Goal: Task Accomplishment & Management: Complete application form

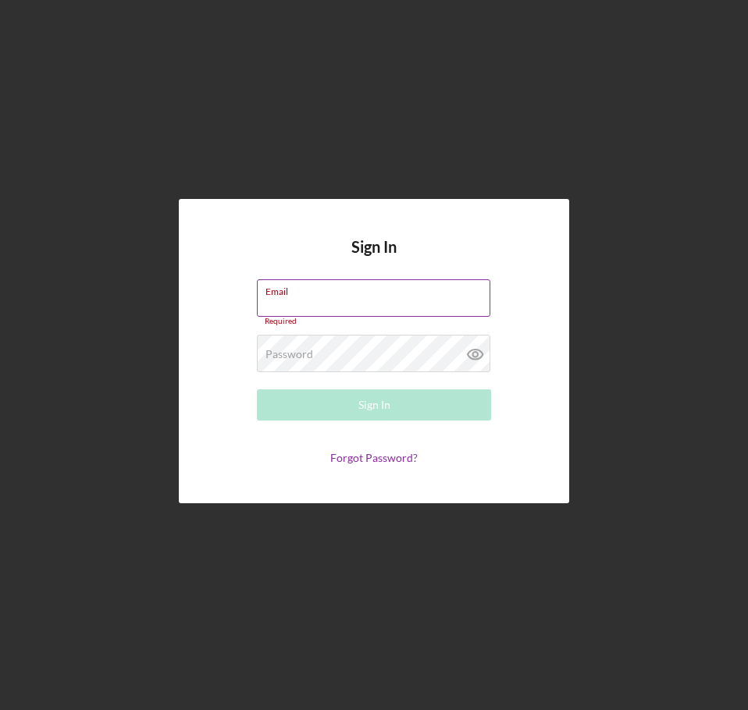
click at [341, 300] on input "Email" at bounding box center [373, 297] width 233 height 37
click at [309, 301] on input "Email" at bounding box center [373, 297] width 233 height 37
click at [316, 242] on div "Sign In Email Required Password Required Sign In Forgot Password?" at bounding box center [374, 351] width 390 height 305
type input "[EMAIL_ADDRESS][DOMAIN_NAME]"
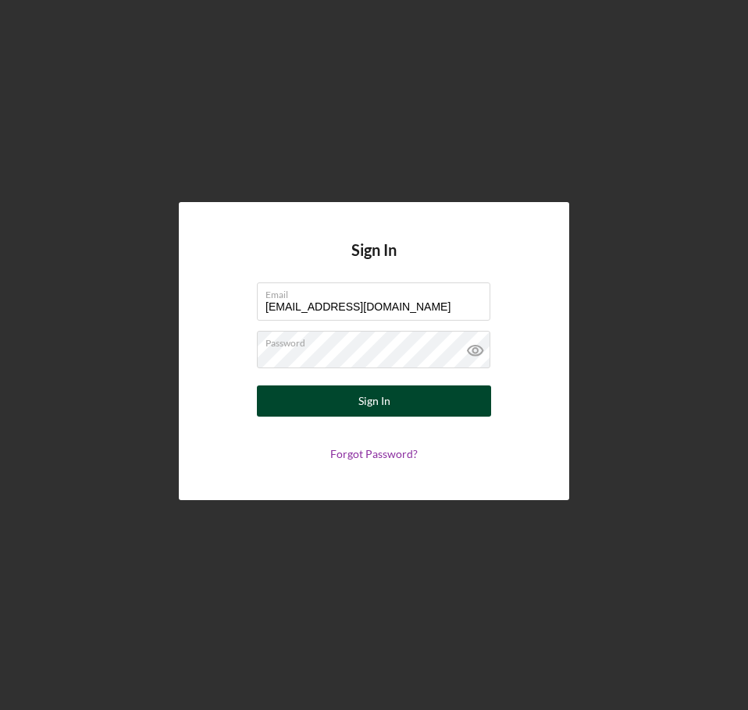
click at [381, 405] on div "Sign In" at bounding box center [374, 401] width 32 height 31
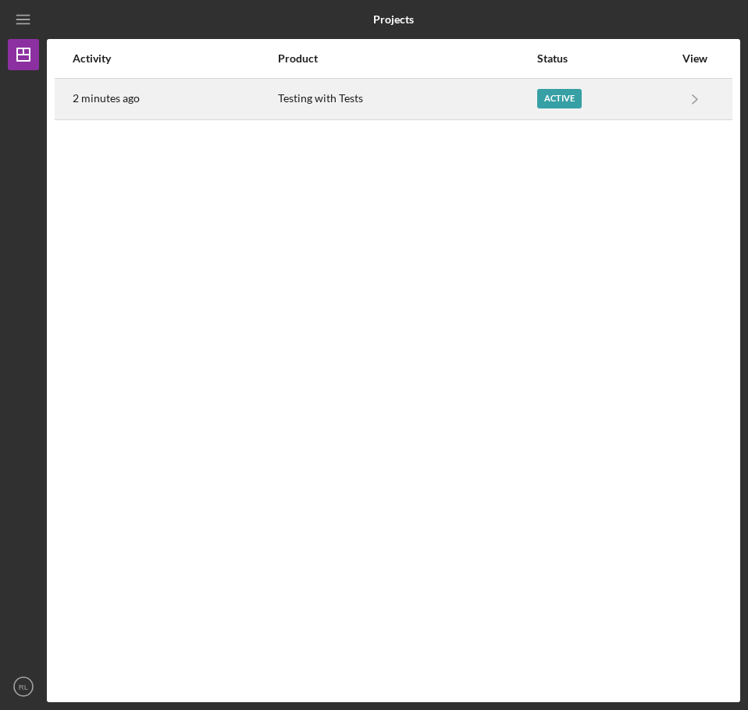
click at [469, 103] on div "Testing with Tests" at bounding box center [407, 99] width 258 height 39
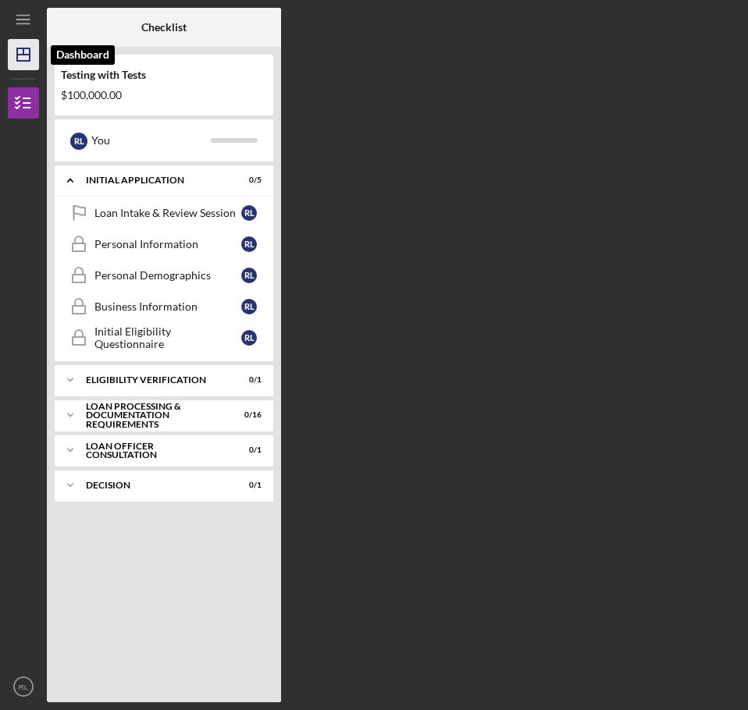
click at [21, 57] on icon "Icon/Dashboard" at bounding box center [23, 54] width 39 height 39
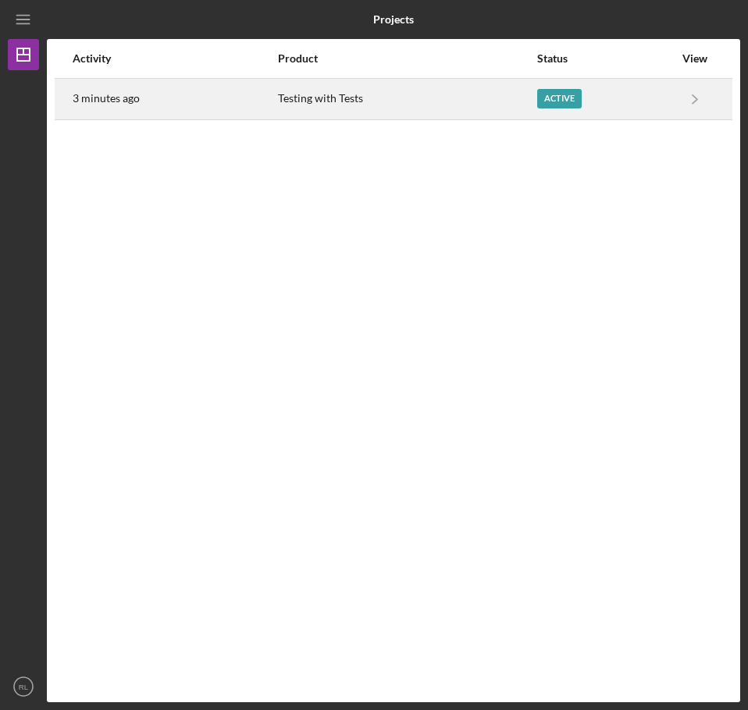
click at [639, 98] on div "Active" at bounding box center [605, 99] width 137 height 39
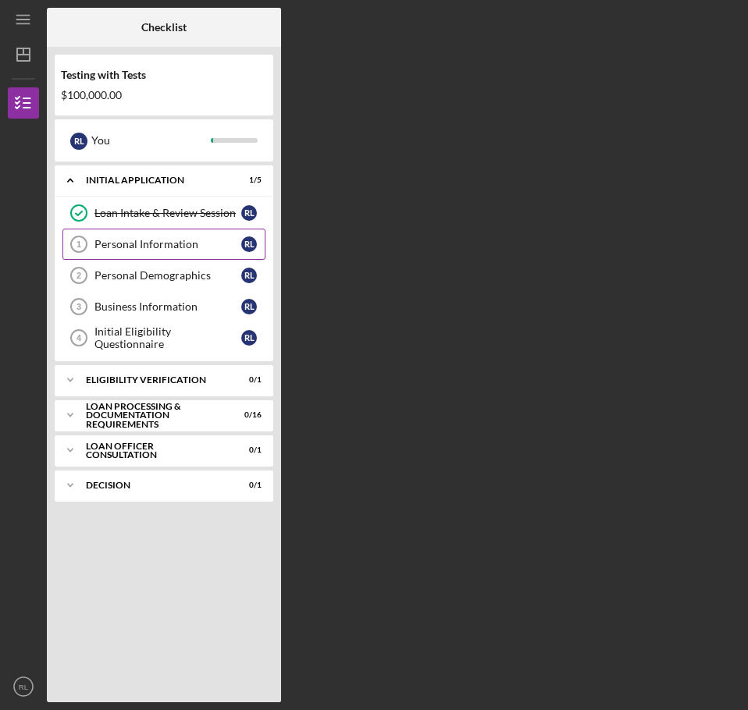
click at [150, 251] on link "Personal Information 1 Personal Information [PERSON_NAME]" at bounding box center [163, 244] width 203 height 31
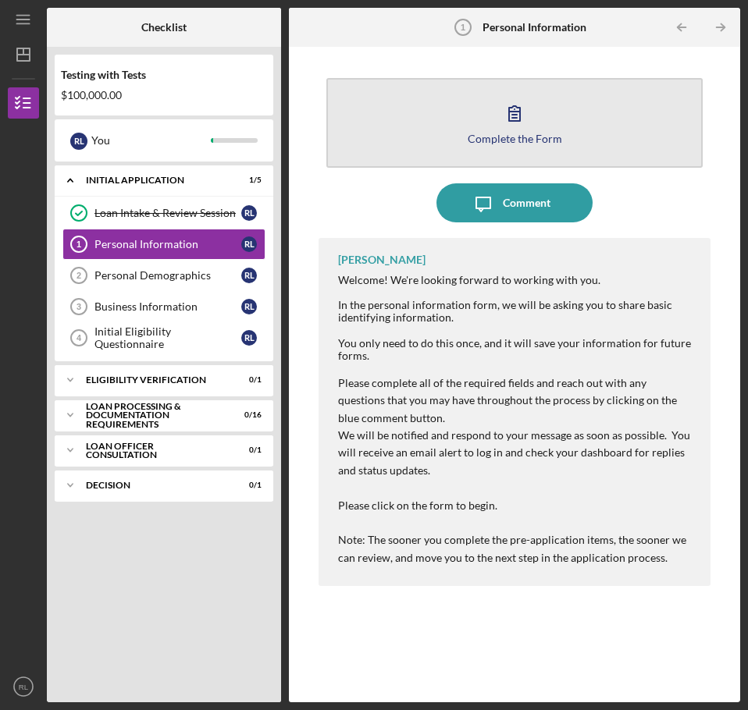
click at [505, 123] on icon "button" at bounding box center [514, 113] width 39 height 39
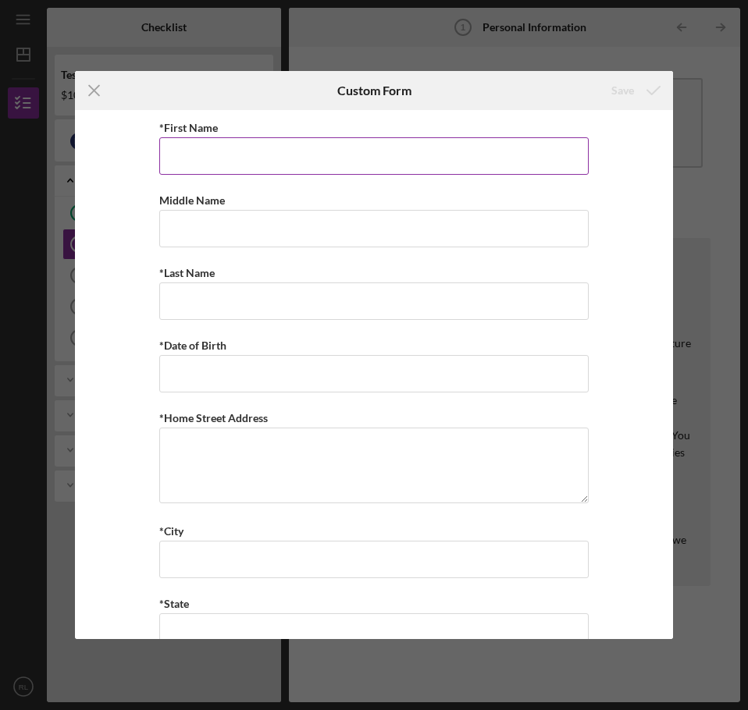
click at [262, 165] on input "*First Name" at bounding box center [373, 155] width 429 height 37
type input "[PERSON_NAME]"
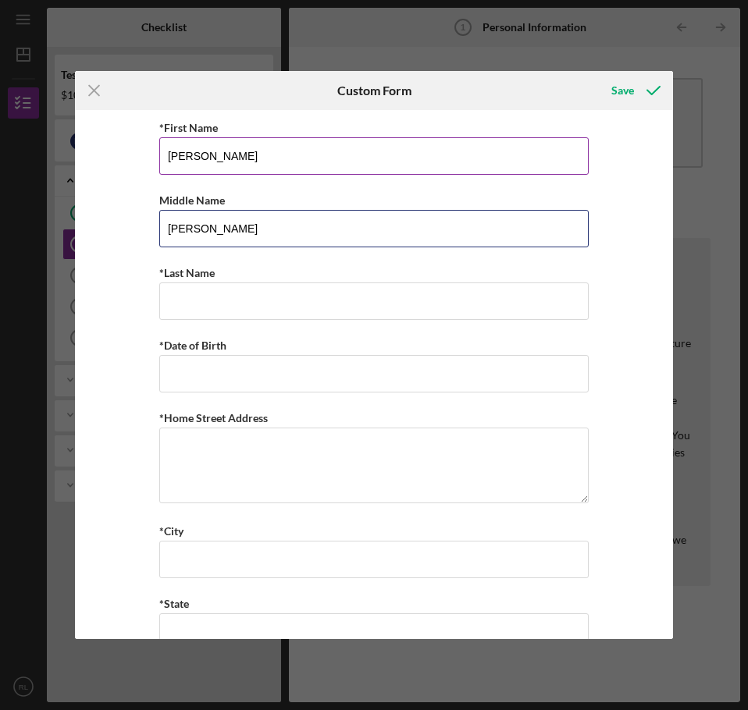
type input "[PERSON_NAME]"
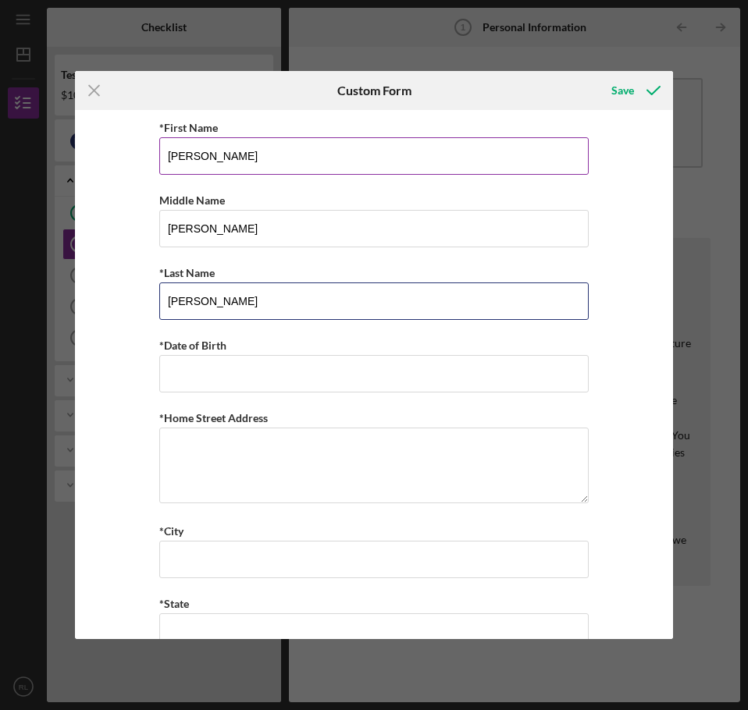
type input "[PERSON_NAME]"
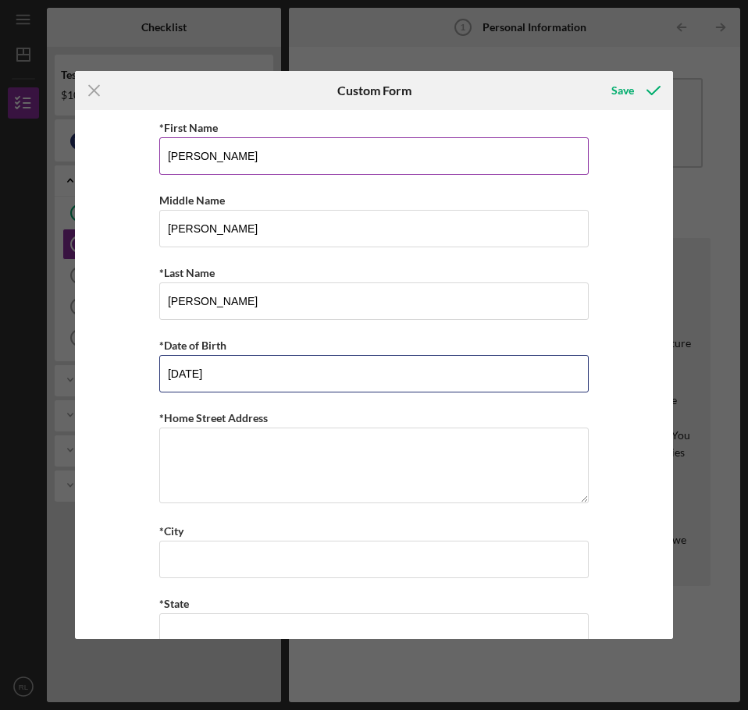
type input "[DATE]"
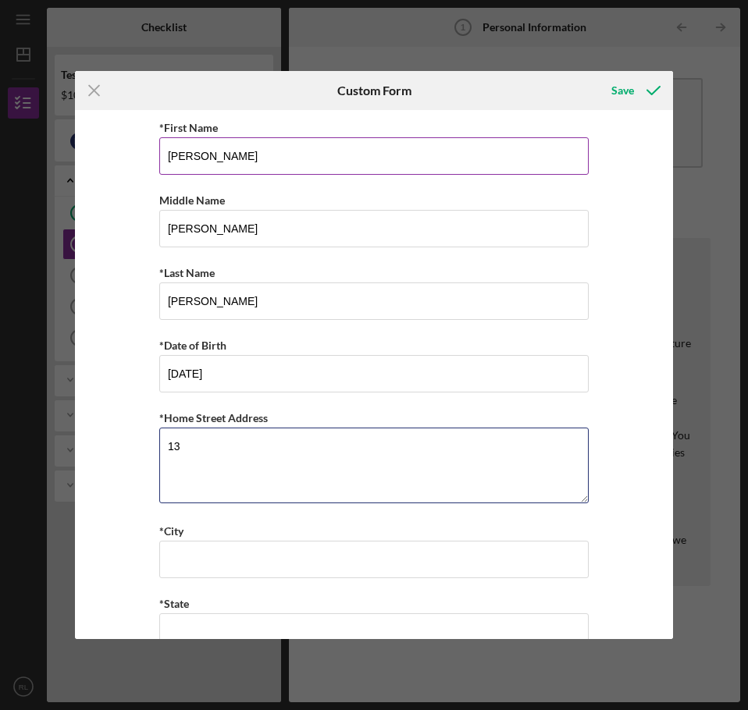
type textarea "1"
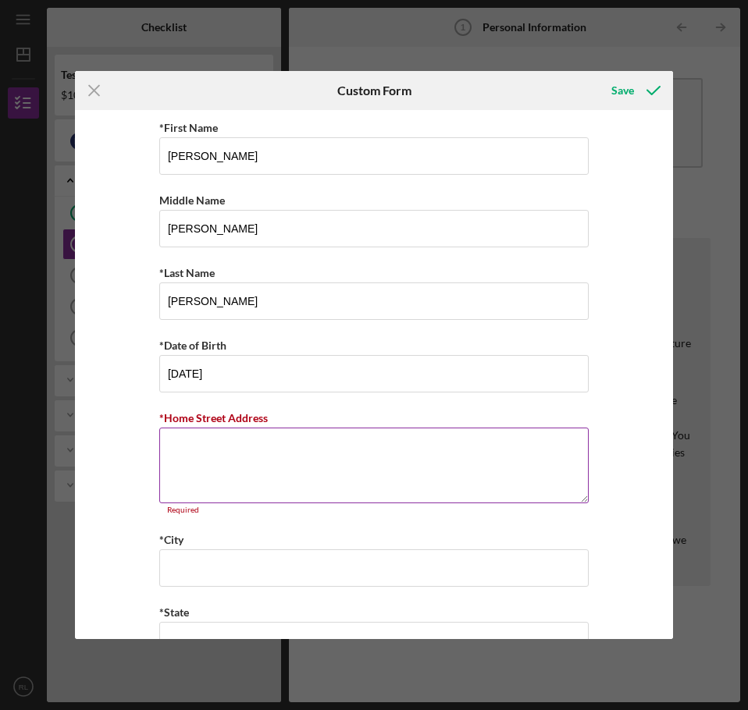
click at [233, 433] on textarea "*Home Street Address" at bounding box center [373, 465] width 429 height 75
type textarea "[STREET_ADDRESS]"
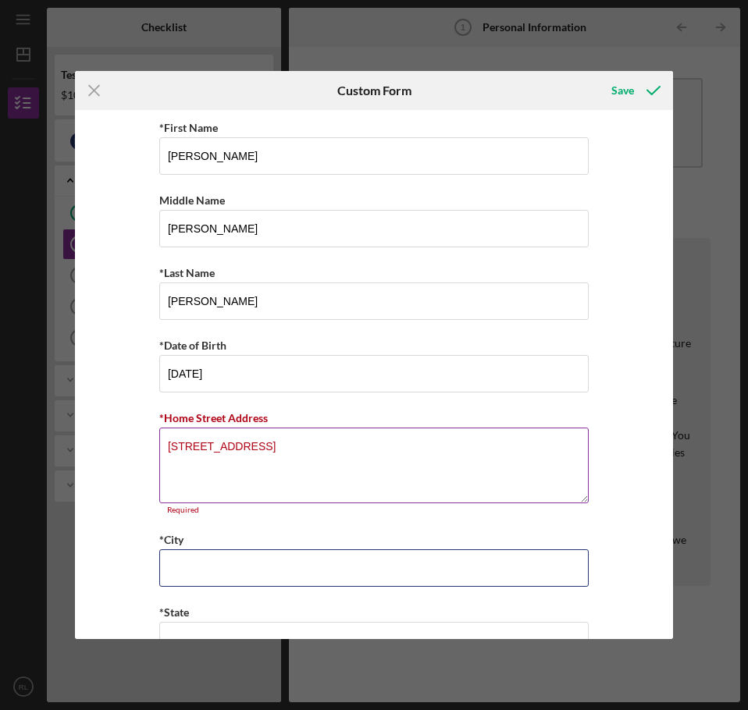
type input "St. [PERSON_NAME]"
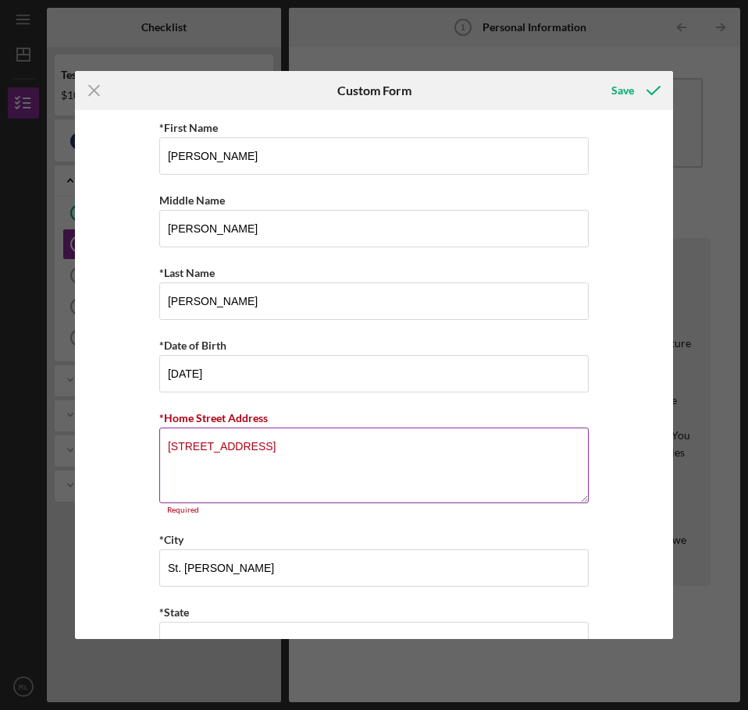
type input "55102"
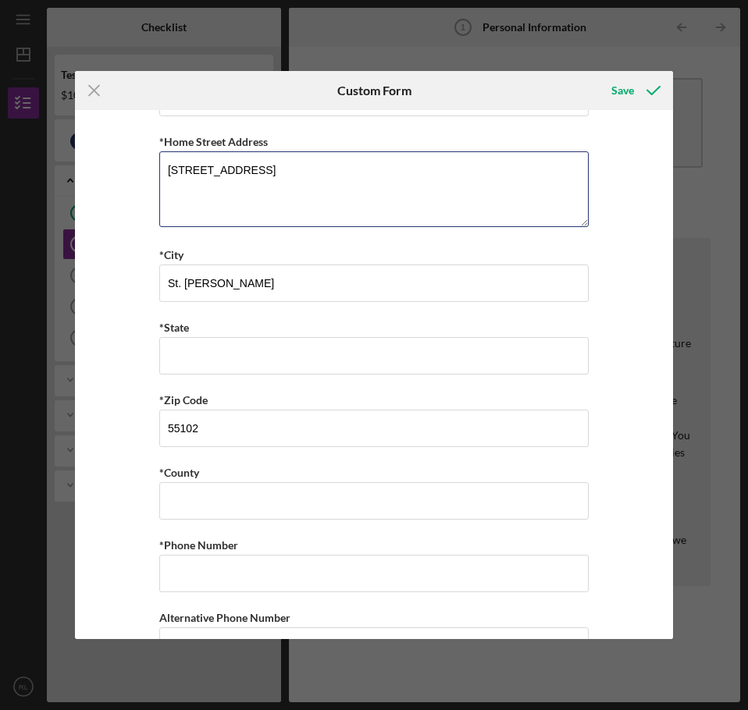
scroll to position [312, 0]
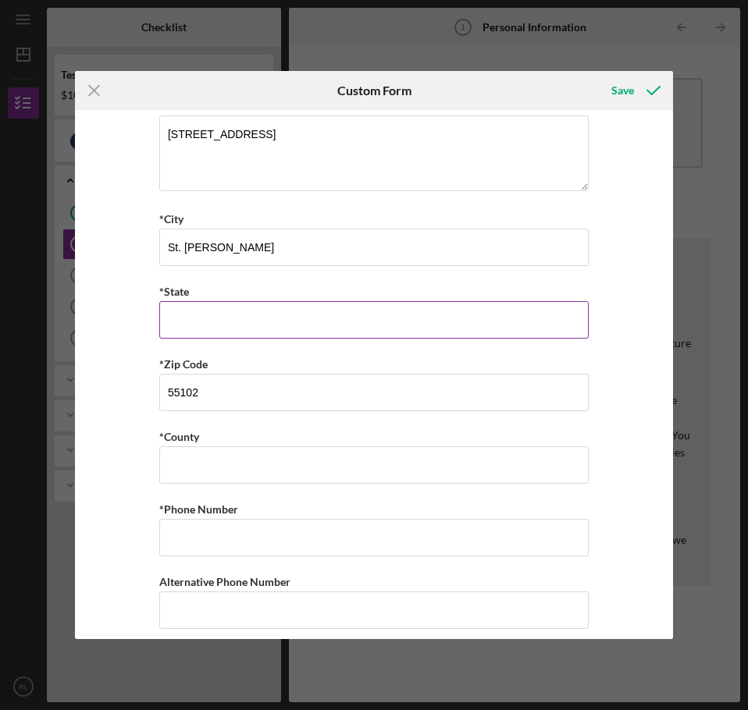
click at [267, 318] on input "*State" at bounding box center [373, 319] width 429 height 37
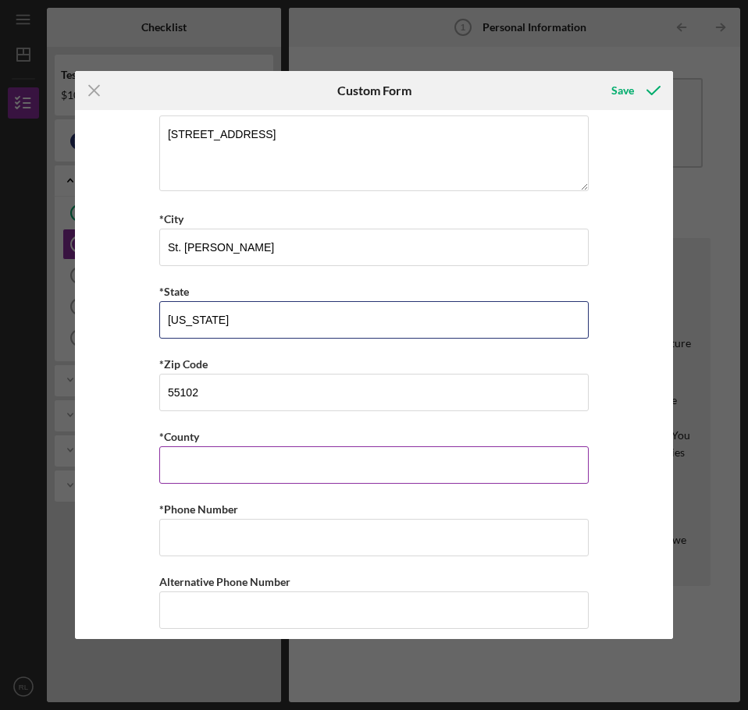
type input "[US_STATE]"
click at [215, 468] on input "*County" at bounding box center [373, 465] width 429 height 37
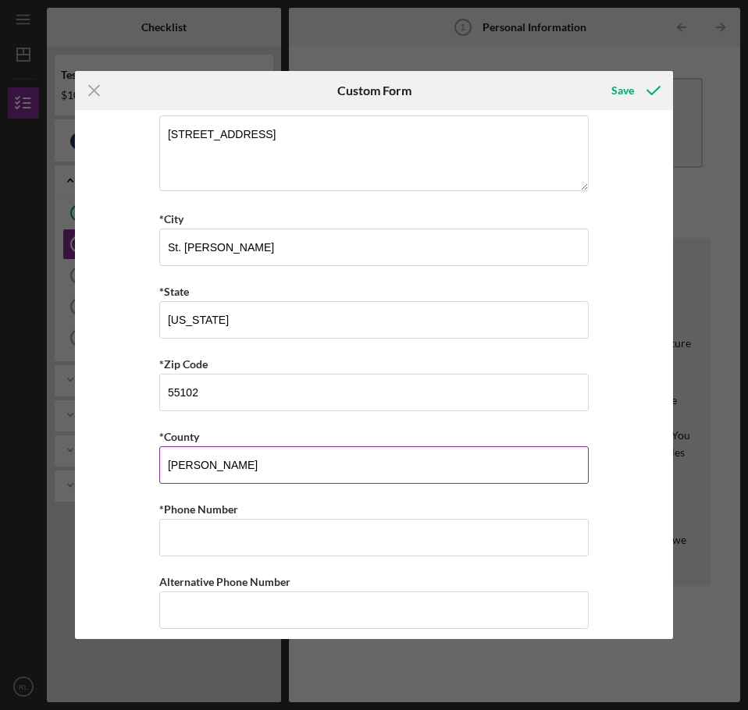
type input "[PERSON_NAME]"
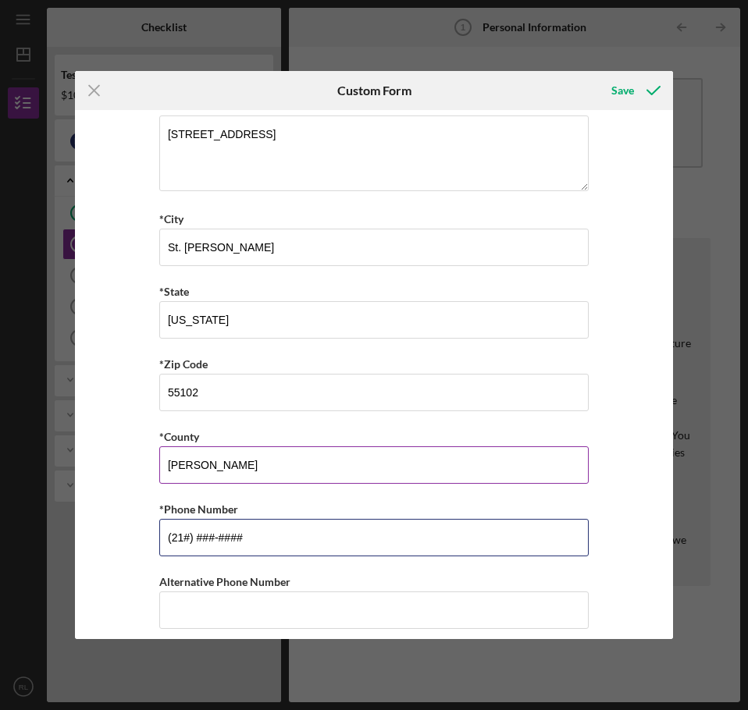
type input "(2##) ###-####"
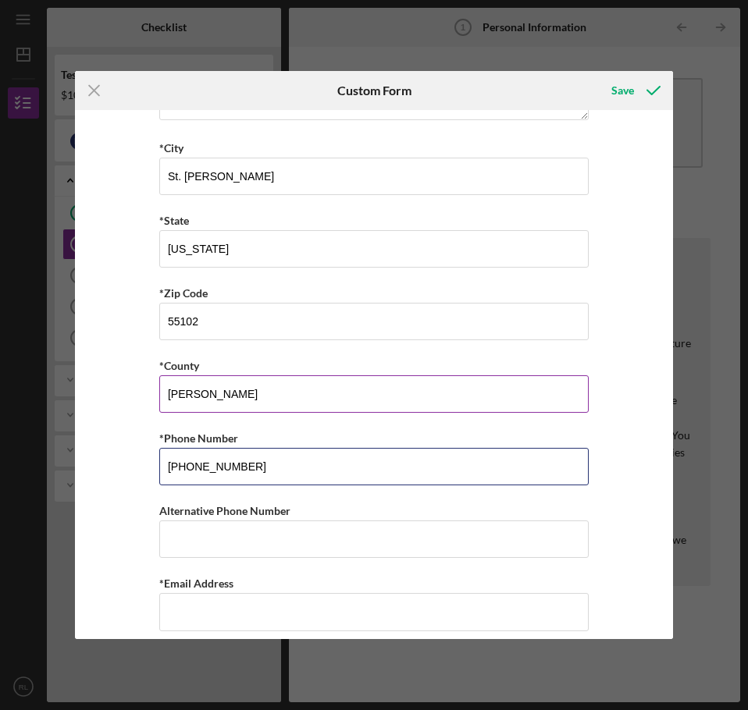
scroll to position [399, 0]
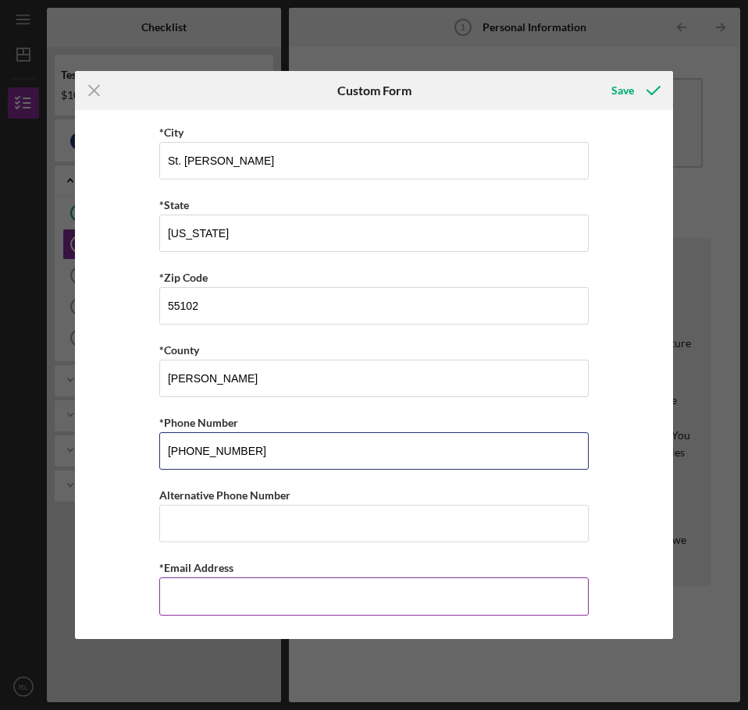
type input "[PHONE_NUMBER]"
click at [232, 582] on input "*Email Address" at bounding box center [373, 596] width 429 height 37
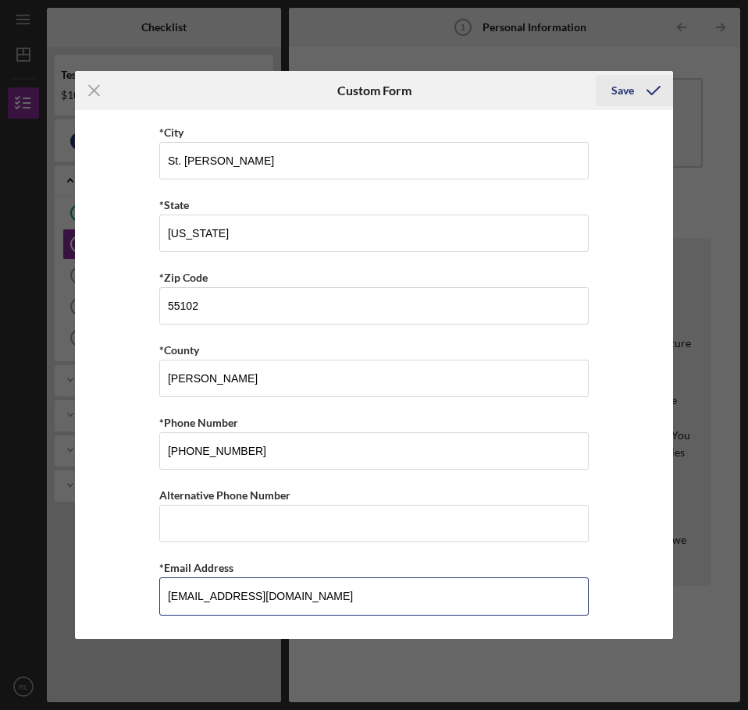
type input "[EMAIL_ADDRESS][DOMAIN_NAME]"
click at [620, 90] on div "Save" at bounding box center [622, 90] width 23 height 31
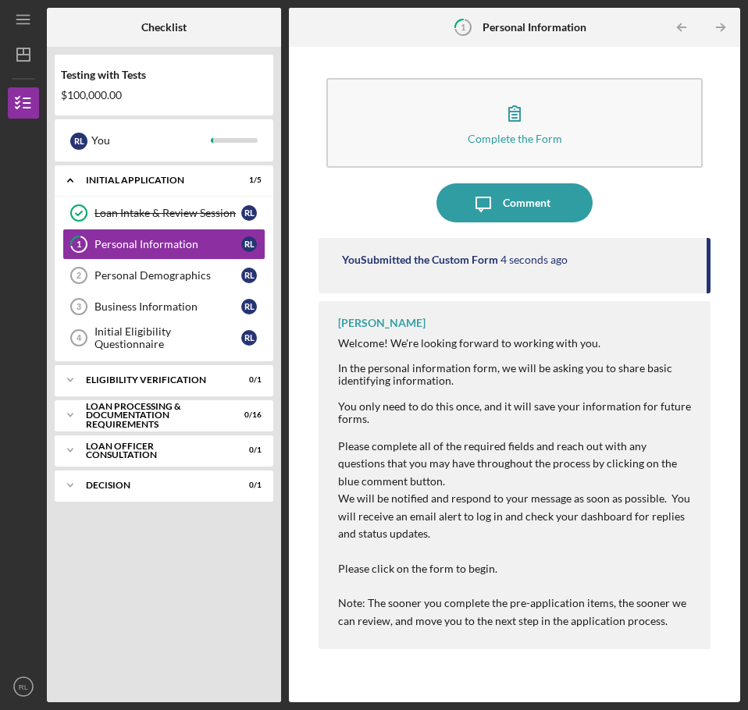
drag, startPoint x: 493, startPoint y: 297, endPoint x: 575, endPoint y: 294, distance: 82.8
click at [166, 277] on div "Personal Demographics" at bounding box center [167, 275] width 147 height 12
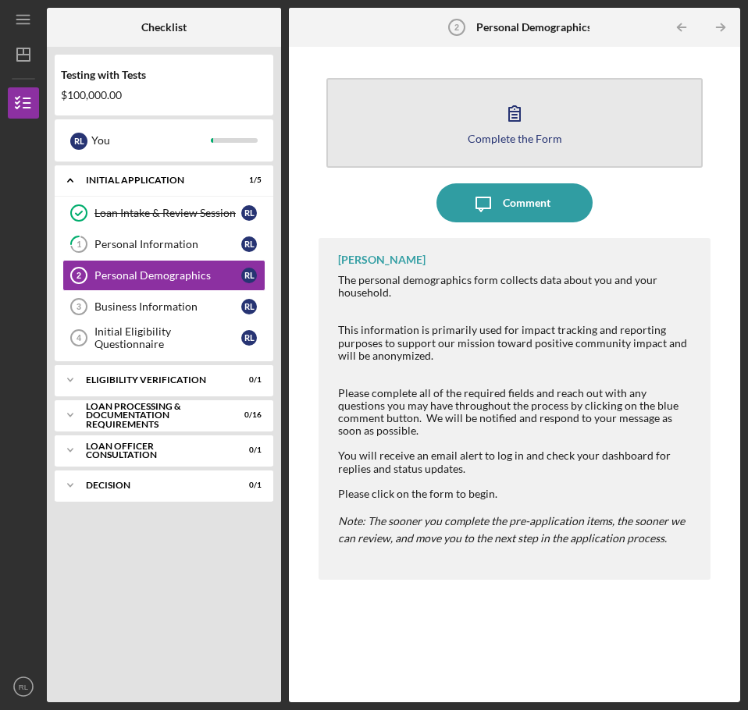
click at [530, 130] on icon "button" at bounding box center [514, 113] width 39 height 39
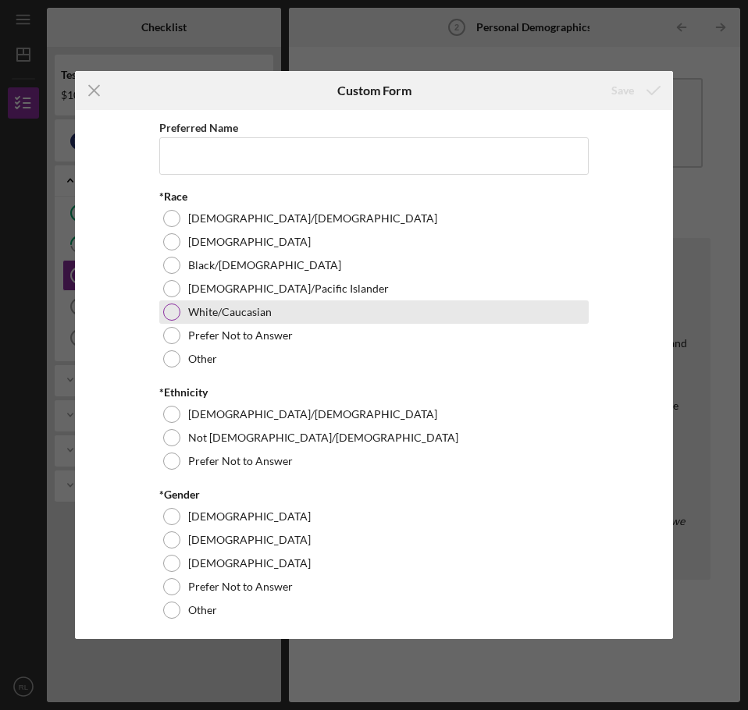
click at [166, 312] on div at bounding box center [171, 312] width 17 height 17
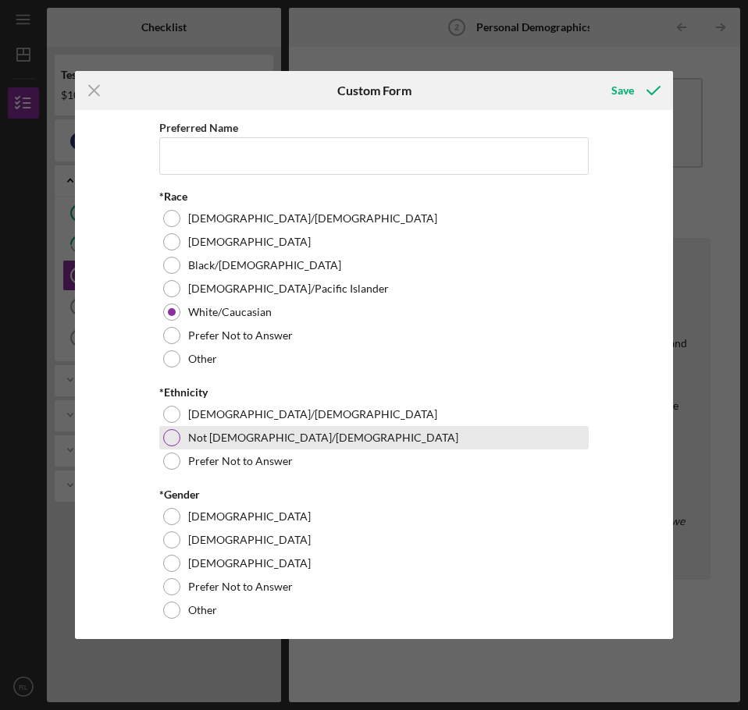
click at [169, 438] on div at bounding box center [171, 437] width 17 height 17
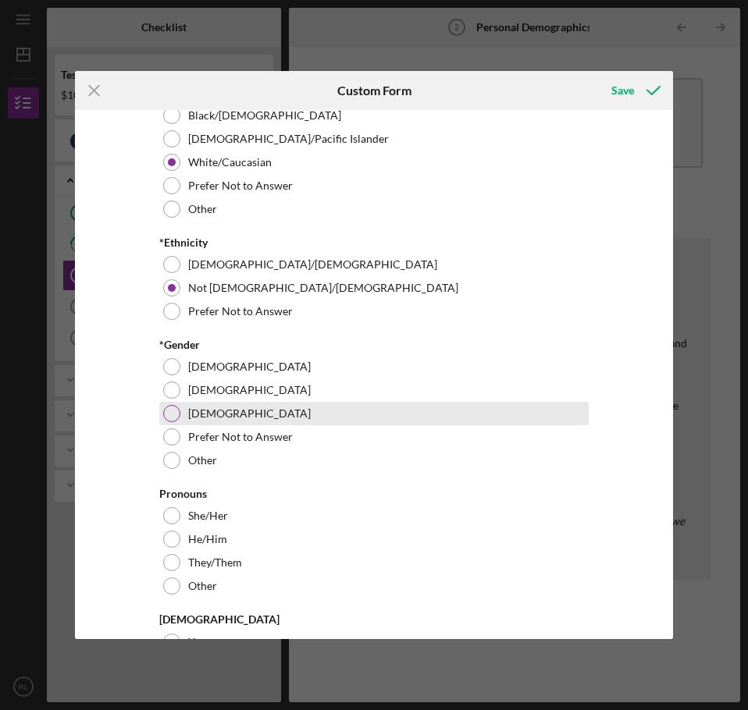
scroll to position [156, 0]
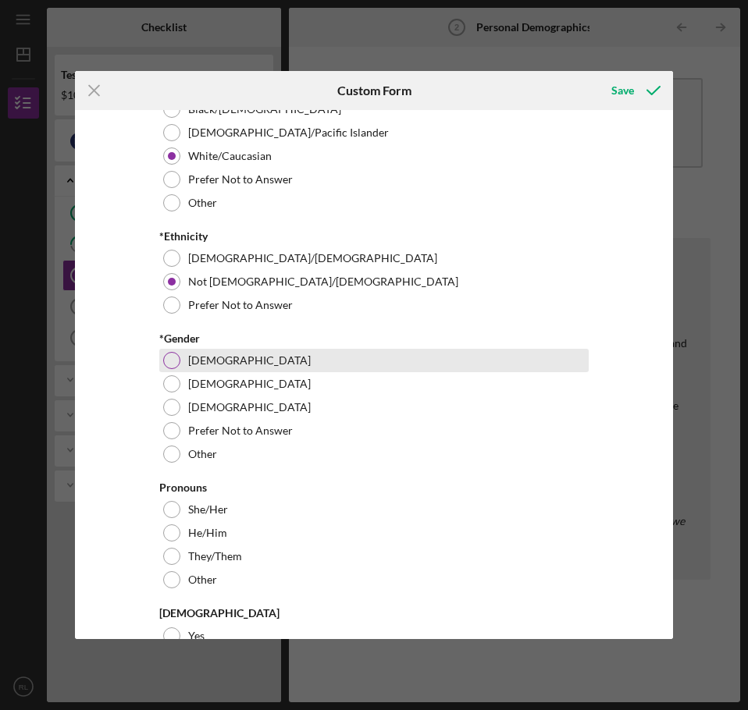
click at [170, 361] on div at bounding box center [171, 360] width 17 height 17
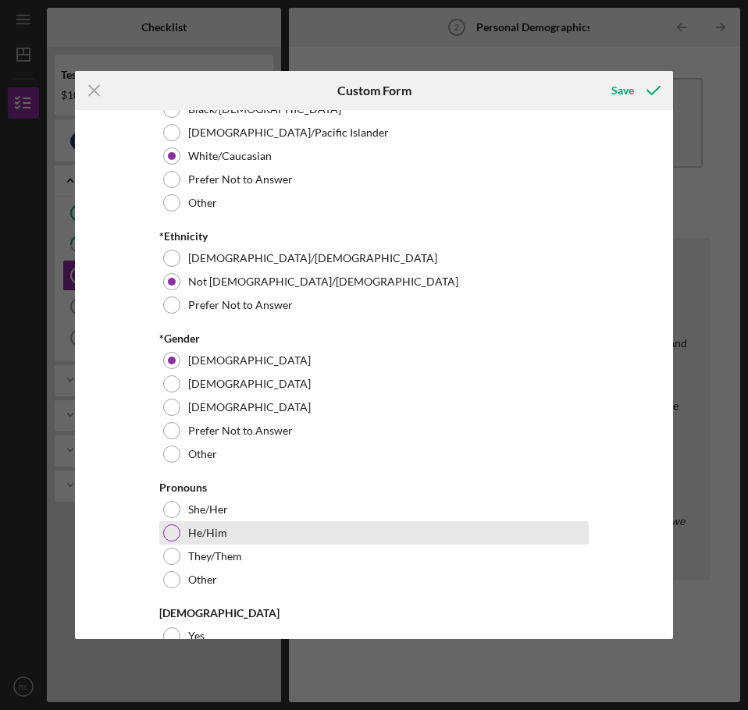
click at [172, 536] on div at bounding box center [171, 533] width 17 height 17
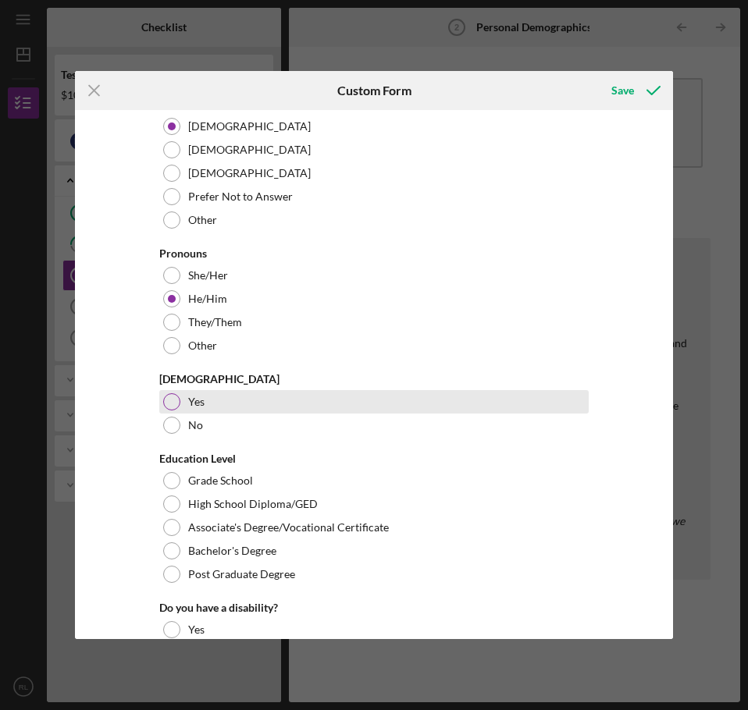
click at [182, 398] on div "Yes" at bounding box center [373, 401] width 429 height 23
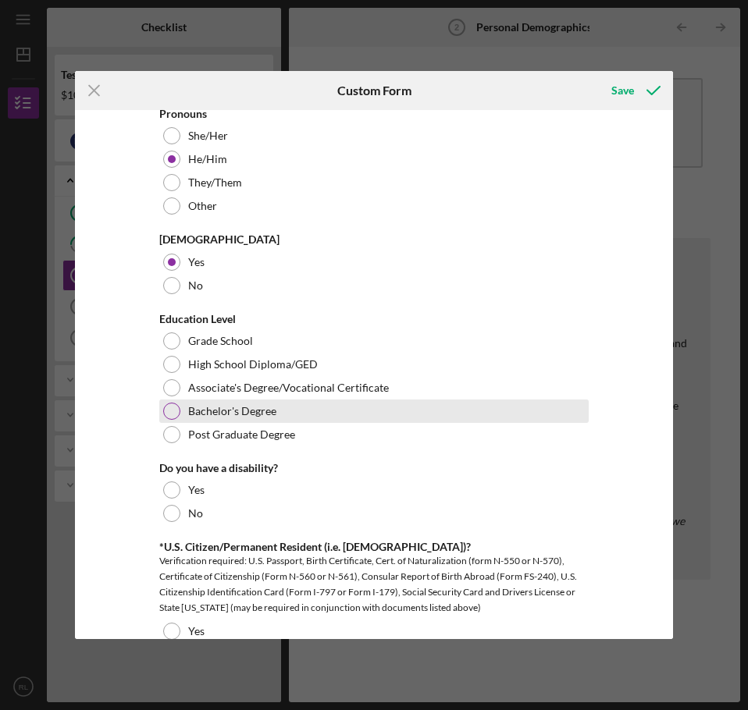
scroll to position [546, 0]
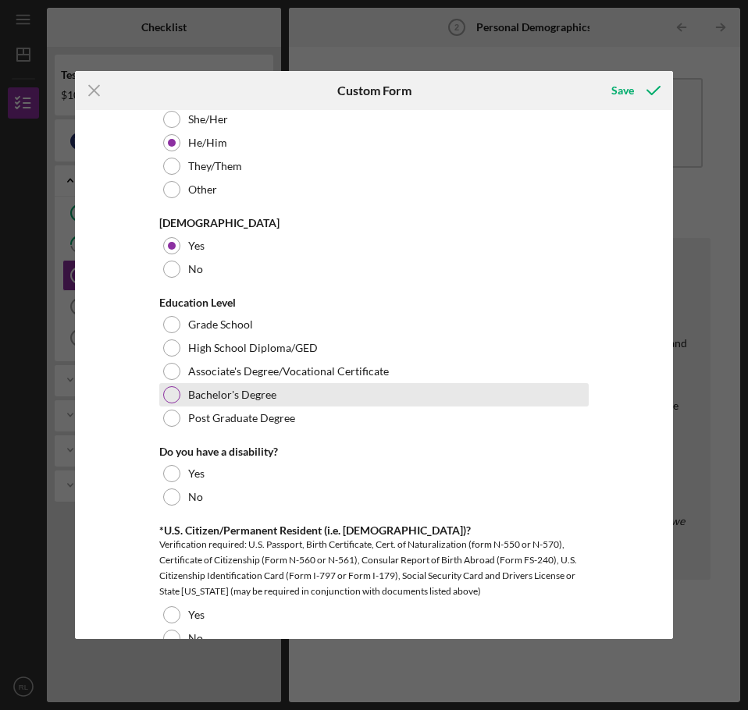
click at [233, 392] on label "Bachelor's Degree" at bounding box center [232, 395] width 88 height 12
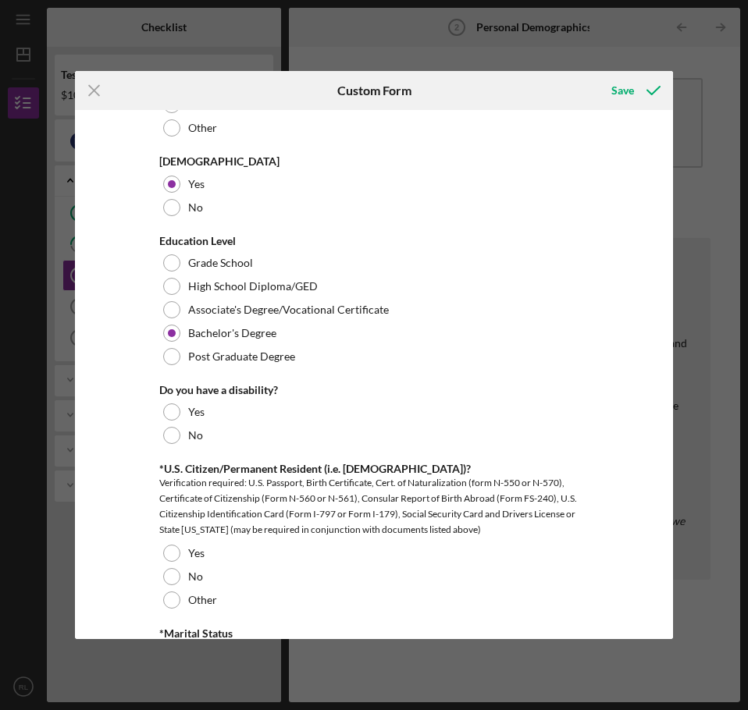
scroll to position [703, 0]
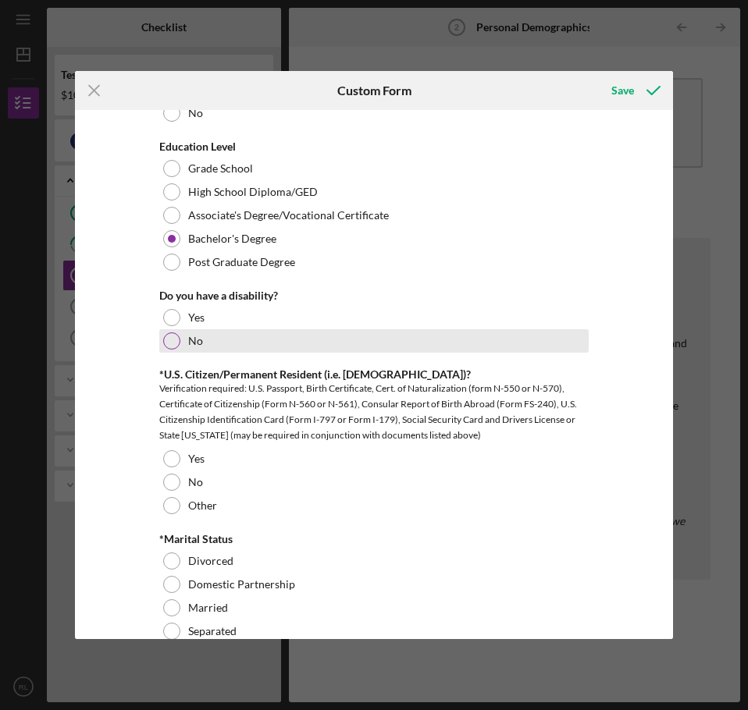
click at [190, 339] on label "No" at bounding box center [195, 341] width 15 height 12
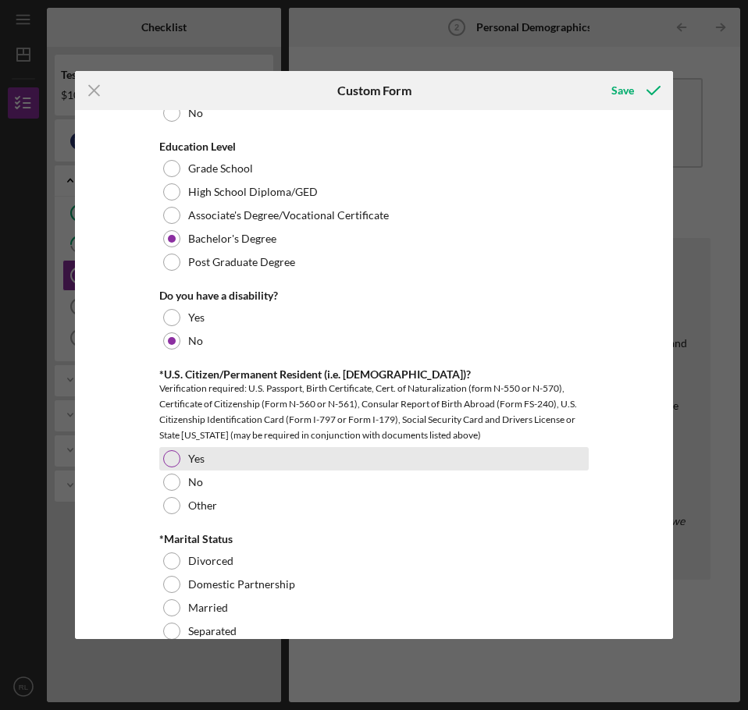
click at [188, 465] on label "Yes" at bounding box center [196, 459] width 16 height 12
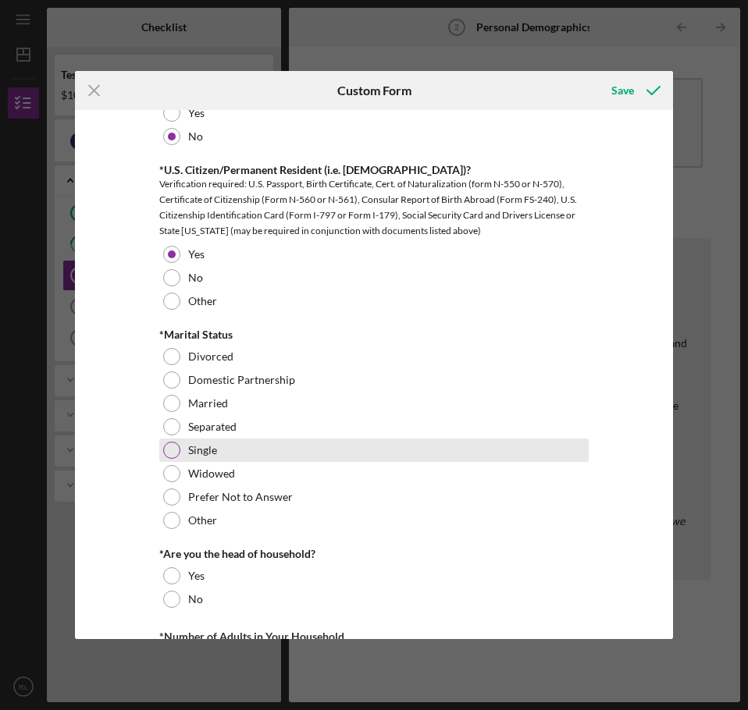
scroll to position [937, 0]
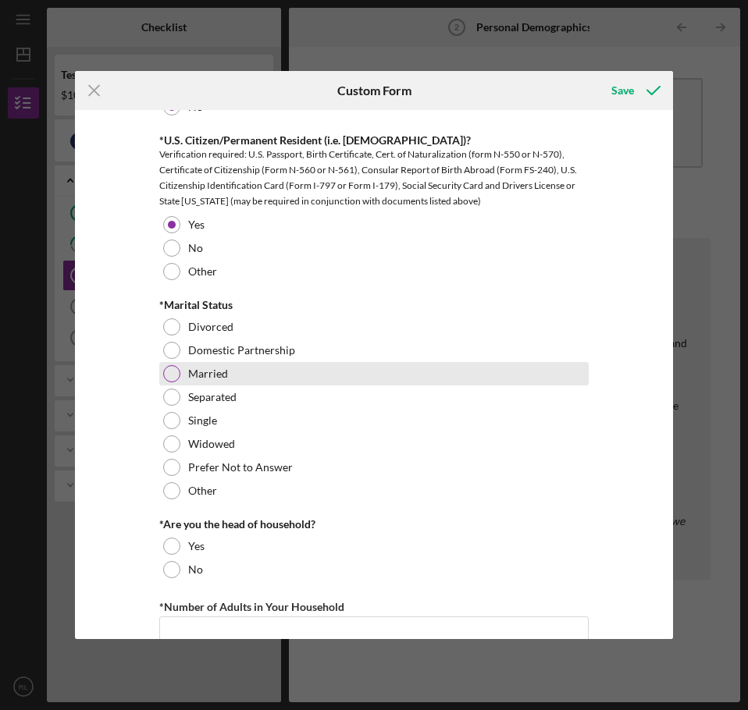
click at [201, 375] on label "Married" at bounding box center [208, 374] width 40 height 12
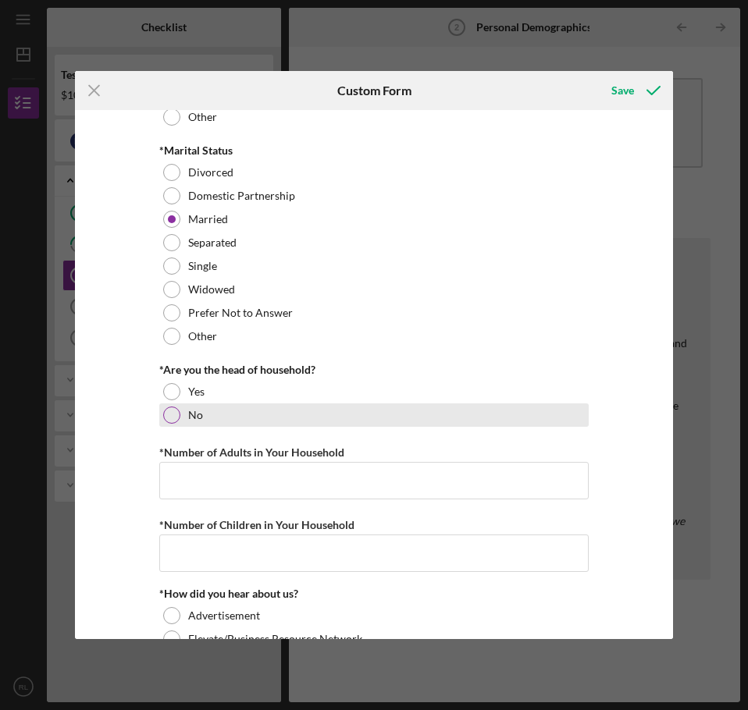
scroll to position [1093, 0]
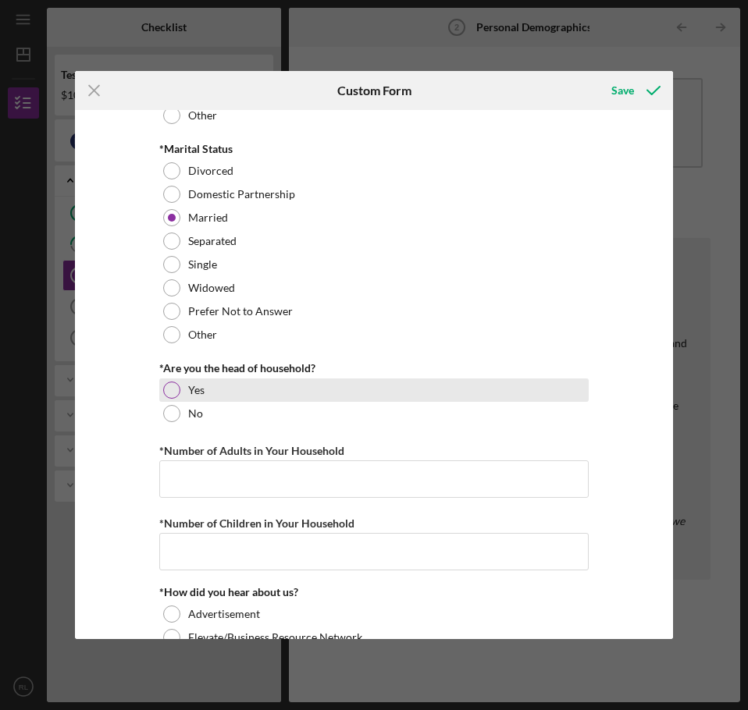
click at [183, 393] on div "Yes" at bounding box center [373, 390] width 429 height 23
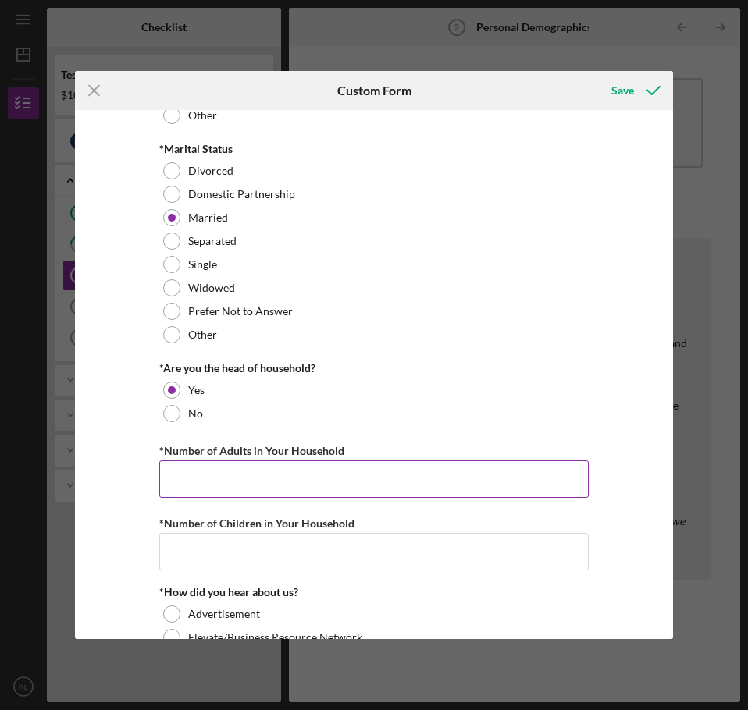
click at [197, 462] on input "*Number of Adults in Your Household" at bounding box center [373, 479] width 429 height 37
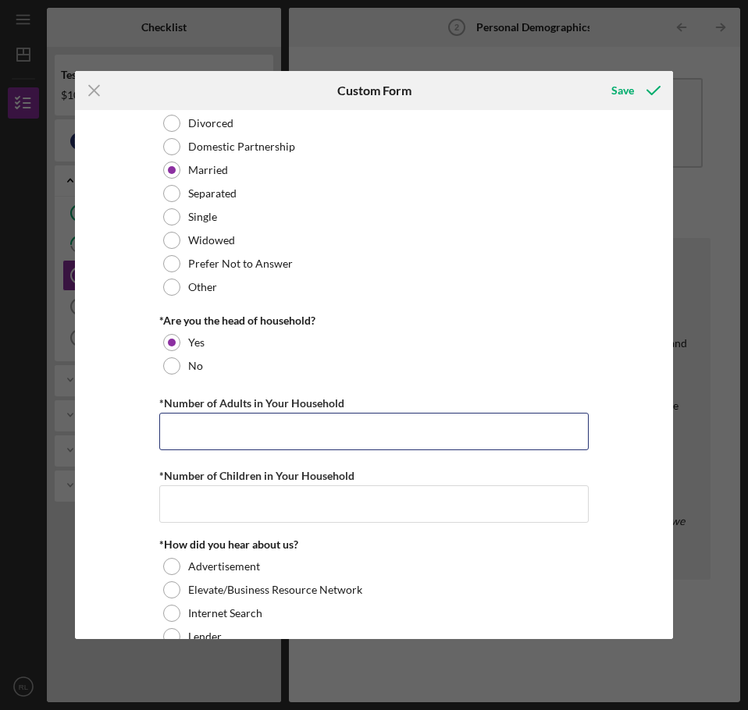
scroll to position [1327, 0]
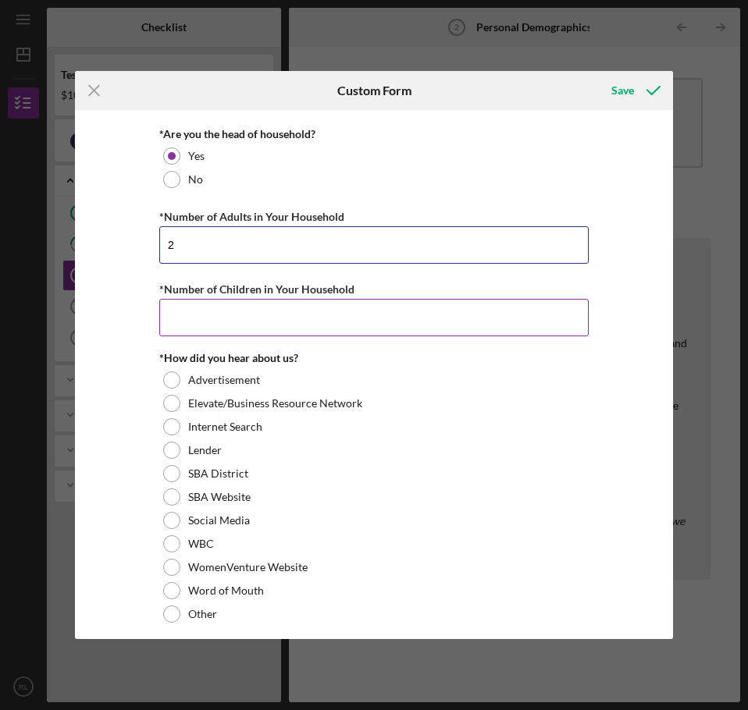
type input "2"
click at [226, 319] on input "*Number of Children in Your Household" at bounding box center [373, 317] width 429 height 37
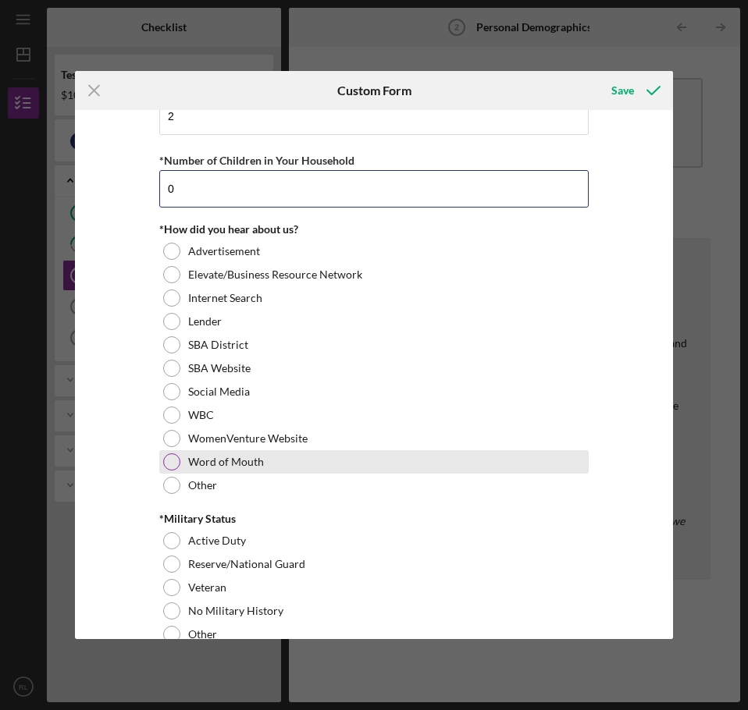
scroll to position [1486, 0]
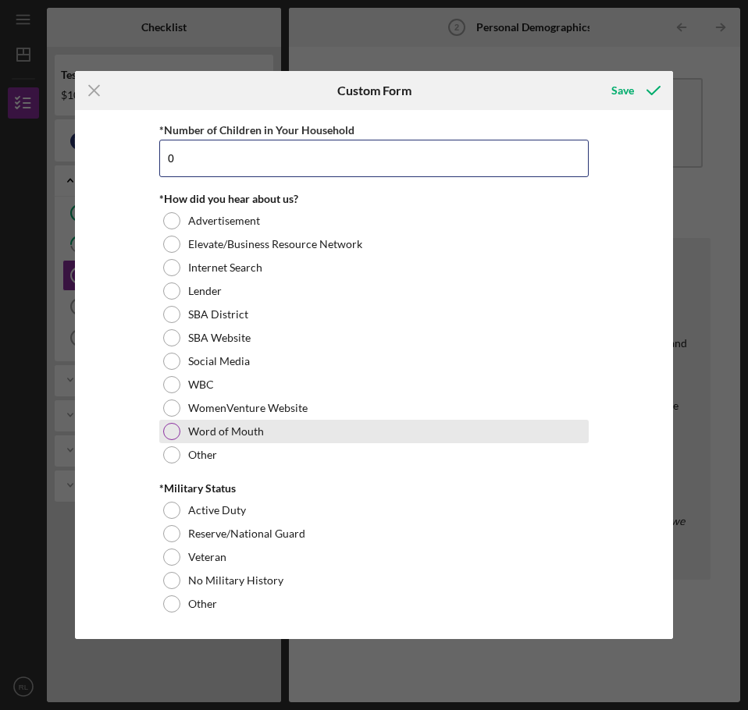
type input "0"
click at [171, 431] on div at bounding box center [171, 431] width 17 height 17
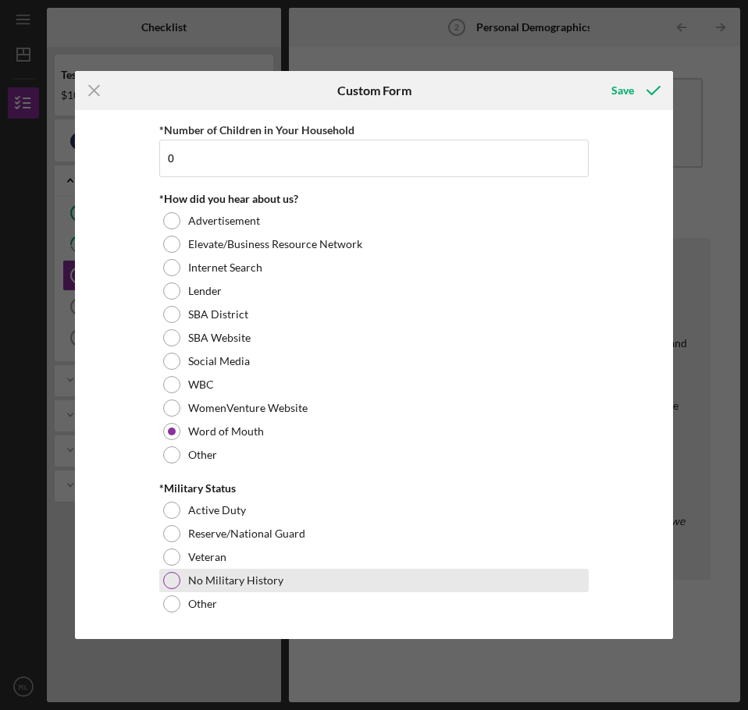
click at [173, 589] on div "No Military History" at bounding box center [373, 580] width 429 height 23
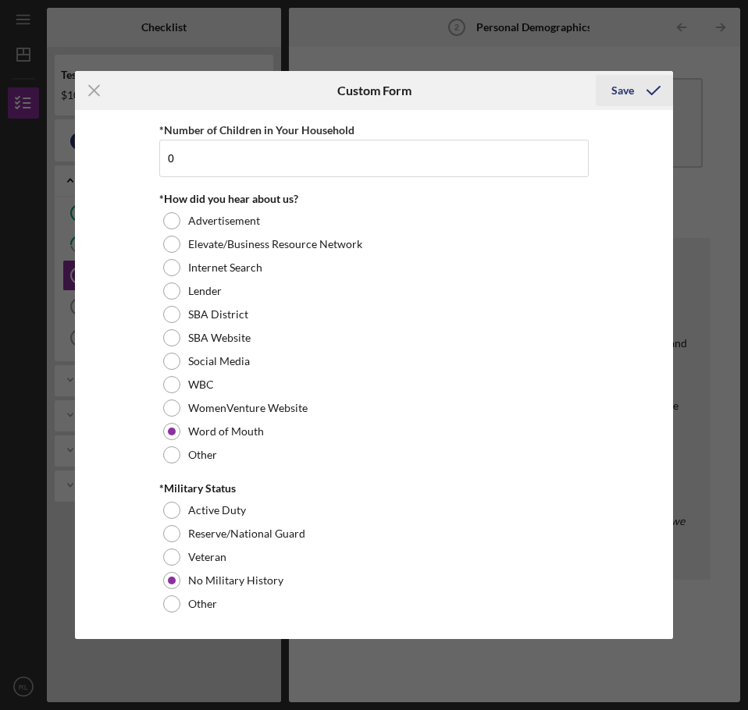
click at [646, 83] on icon "submit" at bounding box center [653, 90] width 39 height 39
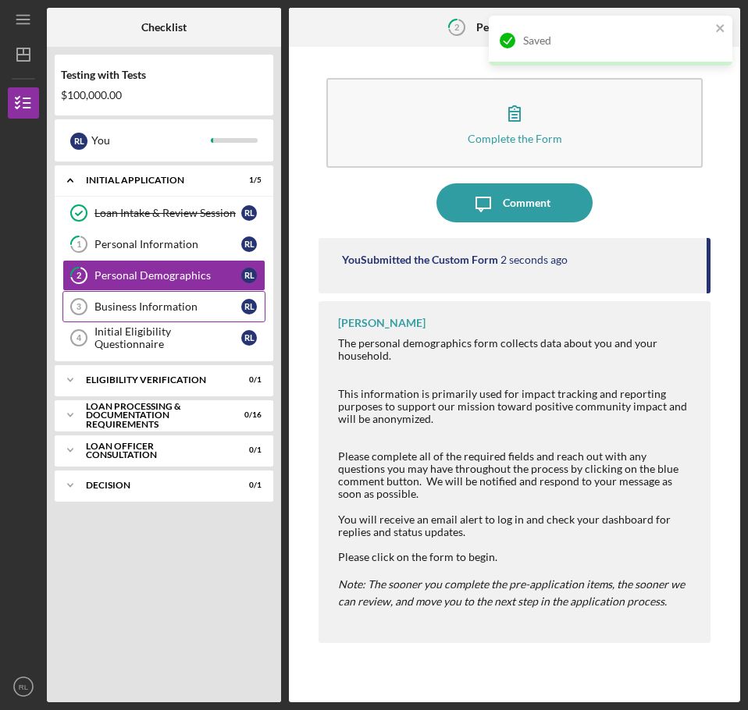
click at [133, 304] on div "Business Information" at bounding box center [167, 307] width 147 height 12
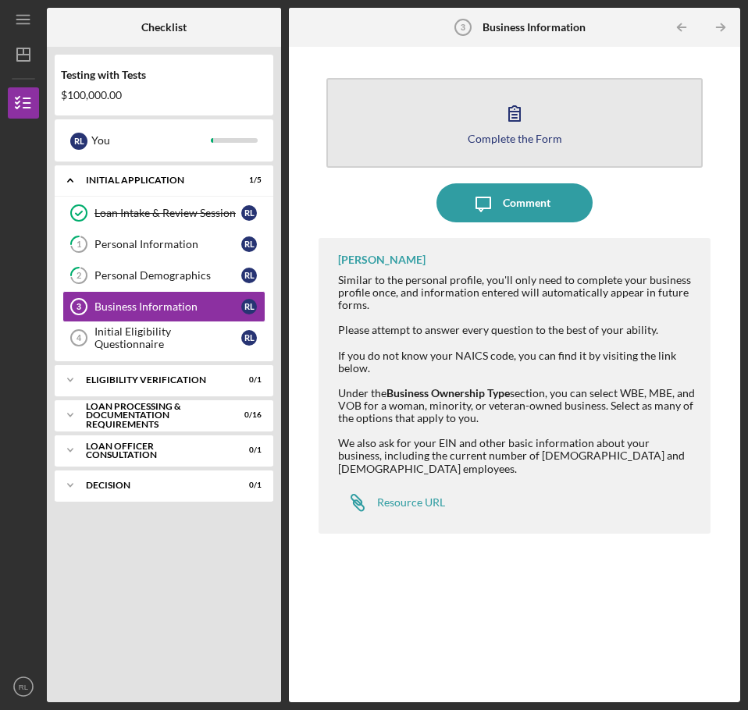
click at [537, 133] on div "Complete the Form" at bounding box center [515, 139] width 94 height 12
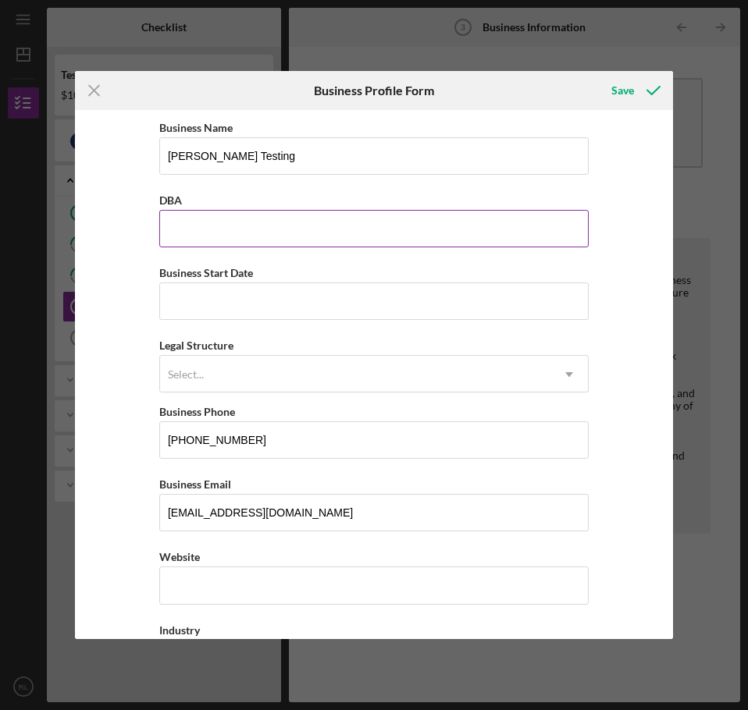
click at [218, 233] on input "DBA" at bounding box center [373, 228] width 429 height 37
type input "[PERSON_NAME] Testing"
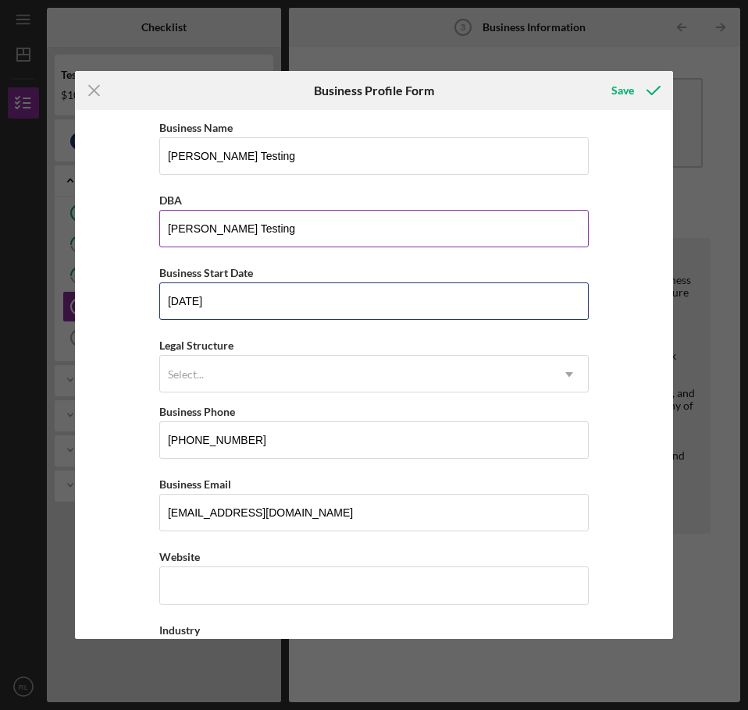
type input "[DATE]"
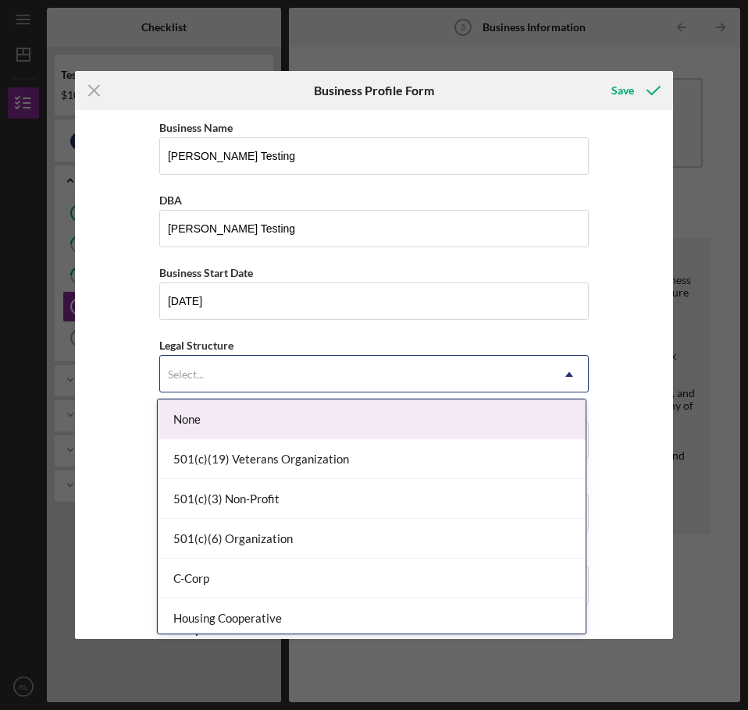
click at [251, 364] on div "Select..." at bounding box center [355, 375] width 390 height 36
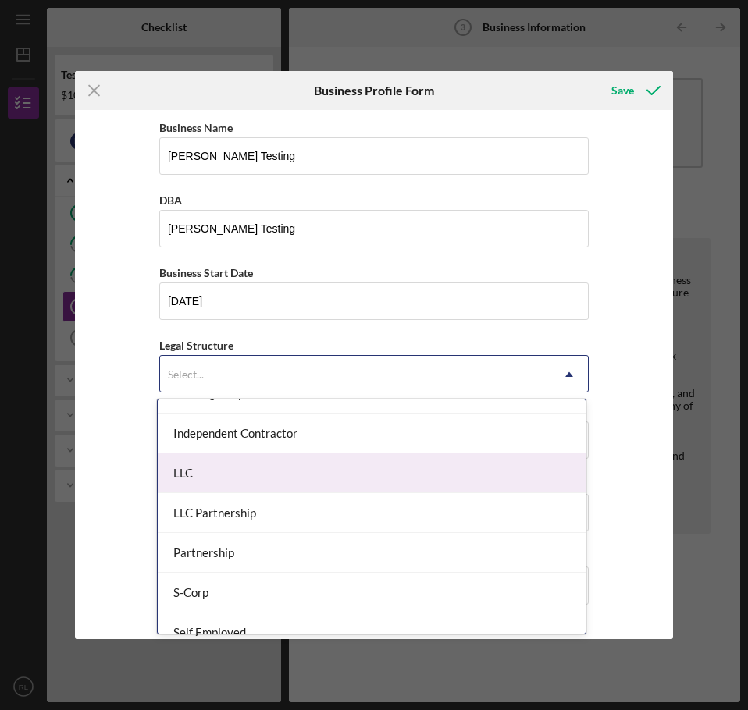
scroll to position [234, 0]
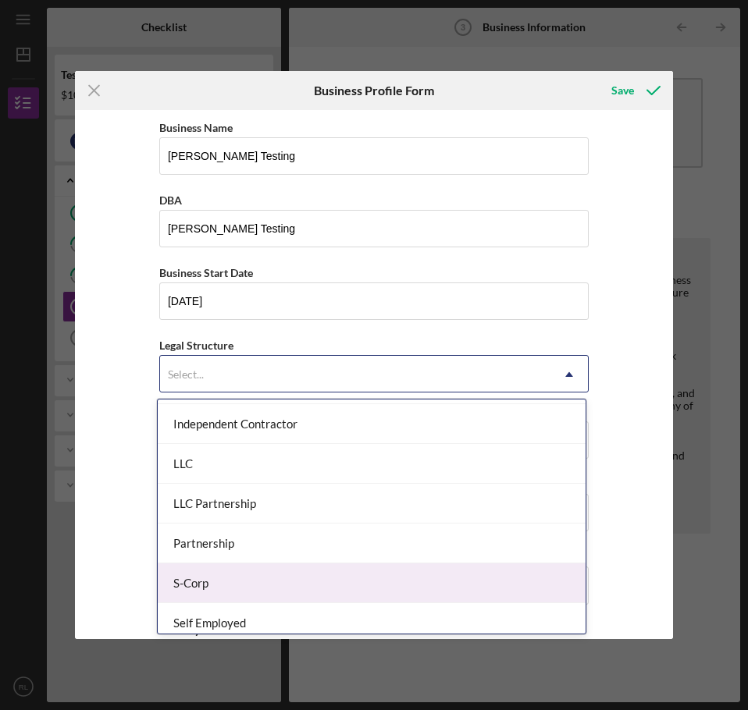
click at [255, 572] on div "S-Corp" at bounding box center [372, 584] width 428 height 40
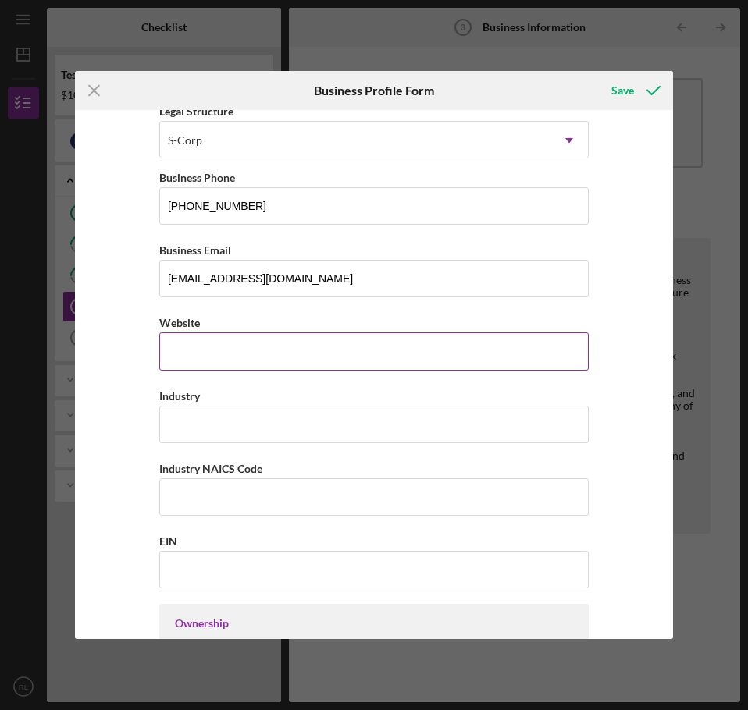
click at [215, 351] on input "Website" at bounding box center [373, 351] width 429 height 37
click at [299, 358] on input "Website" at bounding box center [373, 351] width 429 height 37
type input "LlewellynTesting.Not"
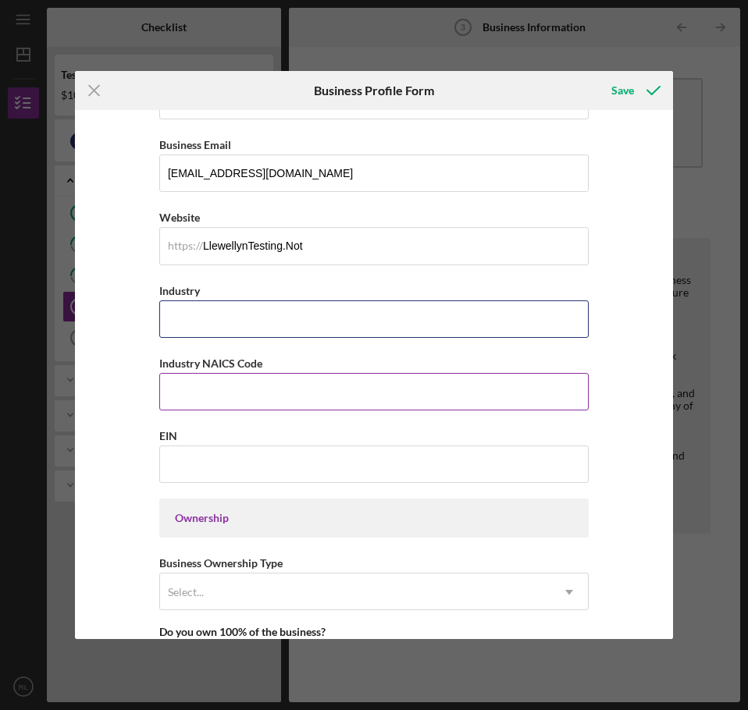
scroll to position [312, 0]
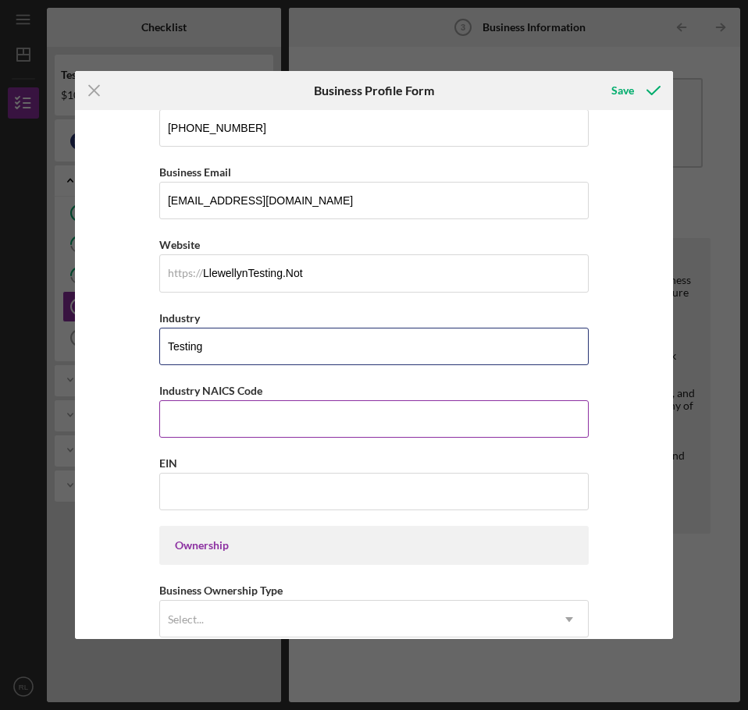
type input "Testing"
type input "99999"
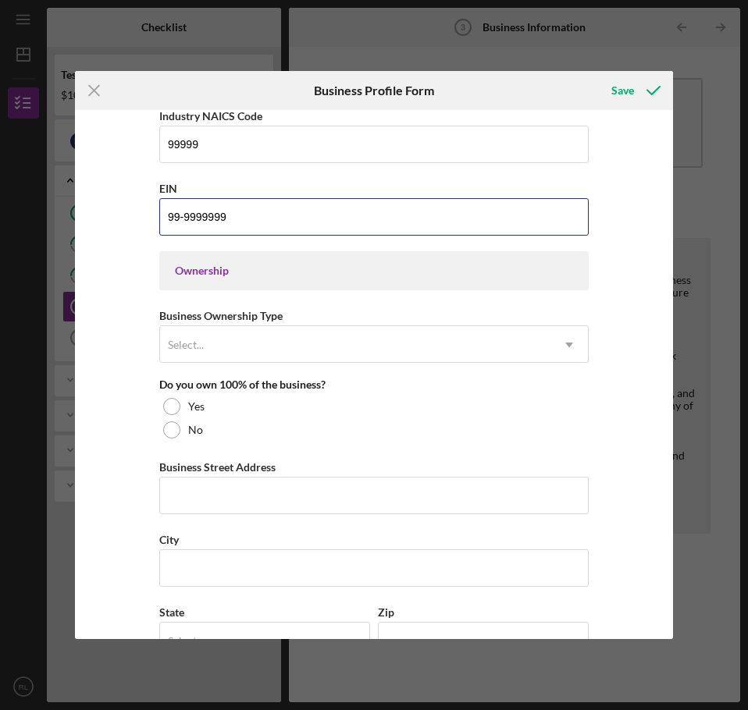
scroll to position [625, 0]
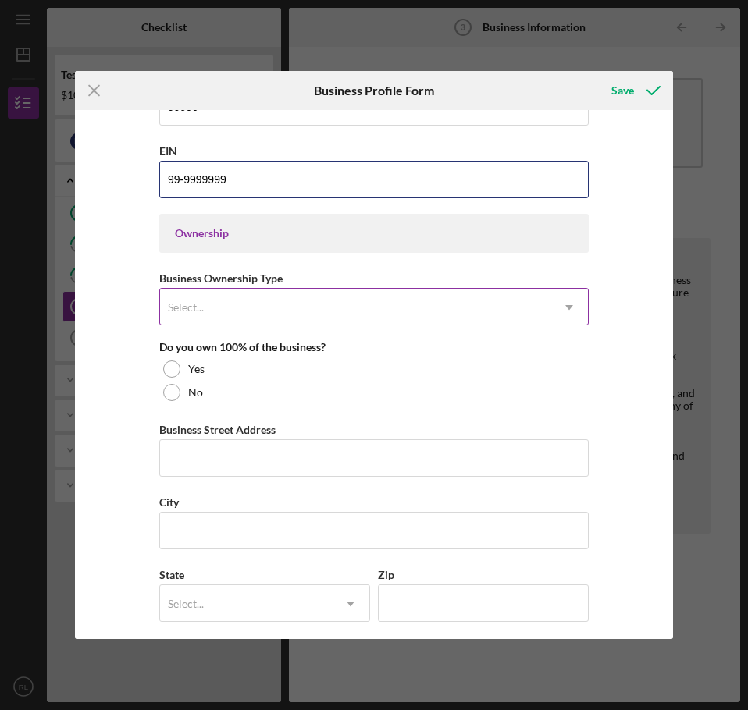
type input "99-9999999"
click at [286, 312] on div "Select..." at bounding box center [355, 308] width 390 height 36
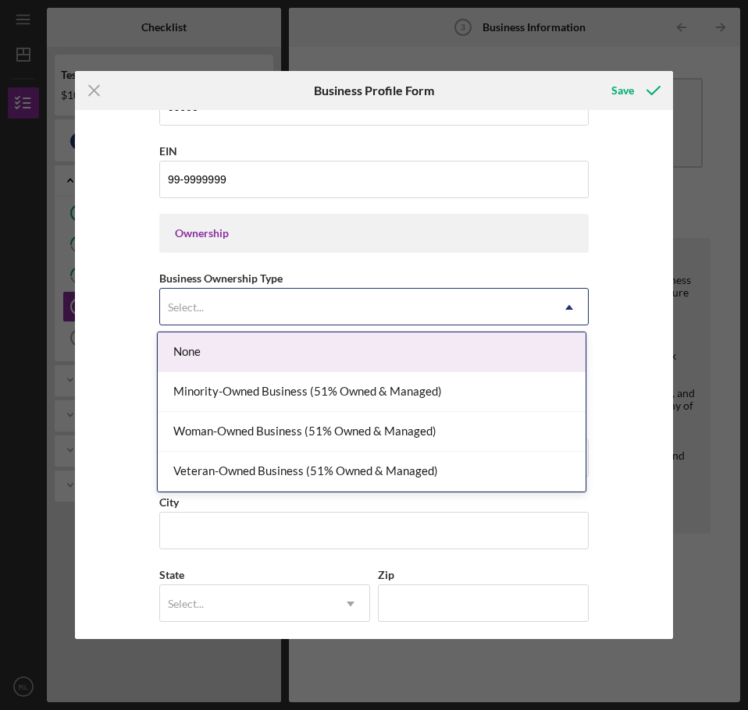
click at [245, 347] on div "None" at bounding box center [372, 353] width 428 height 40
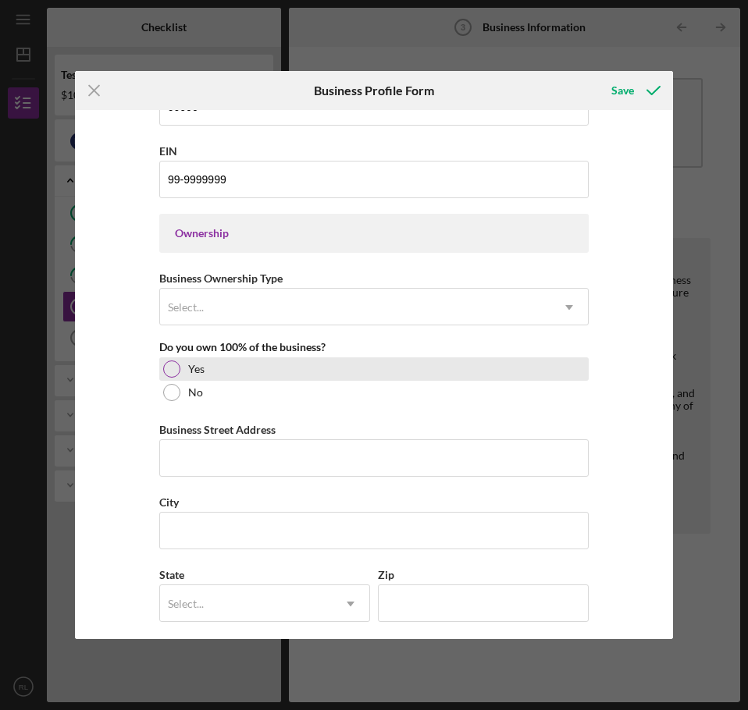
click at [170, 366] on div at bounding box center [171, 369] width 17 height 17
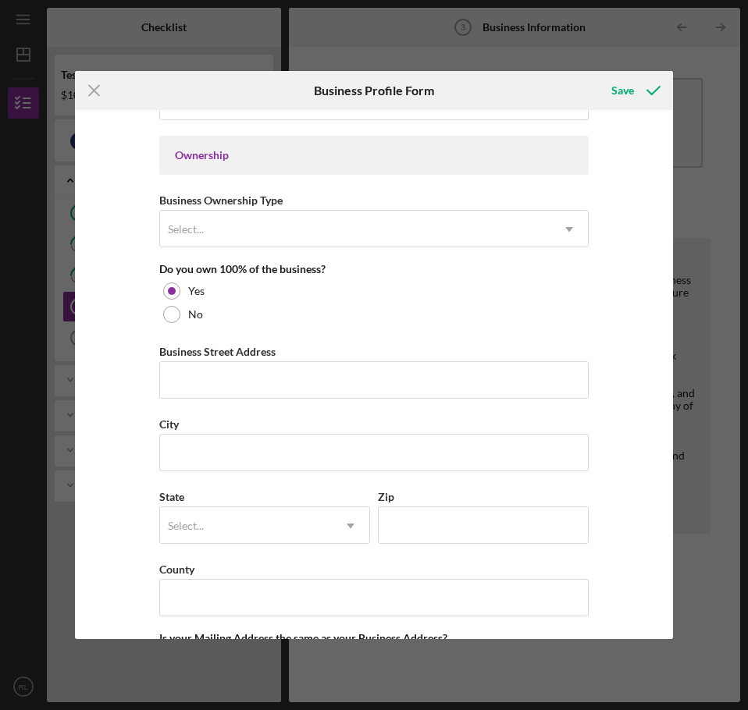
scroll to position [781, 0]
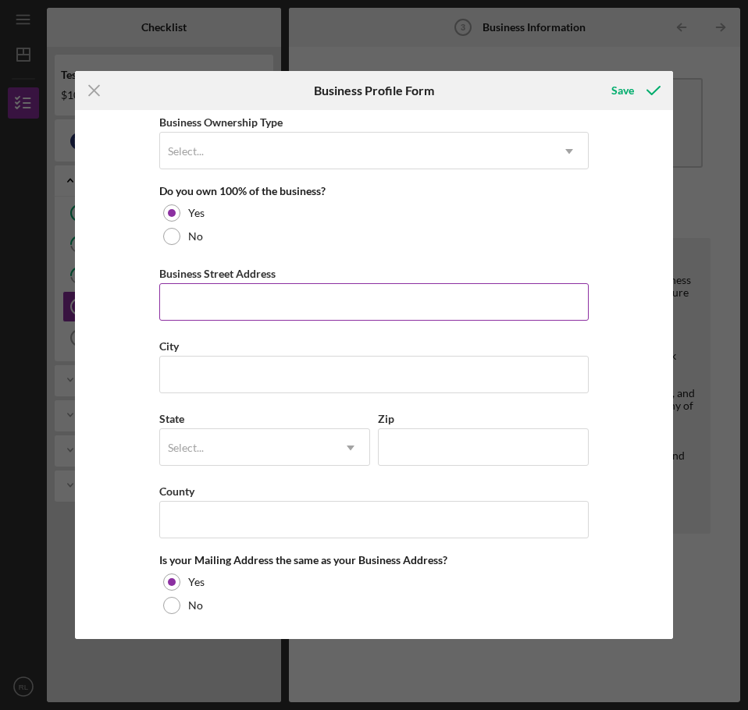
click at [223, 307] on input "Business Street Address" at bounding box center [373, 301] width 429 height 37
type input "[STREET_ADDRESS]"
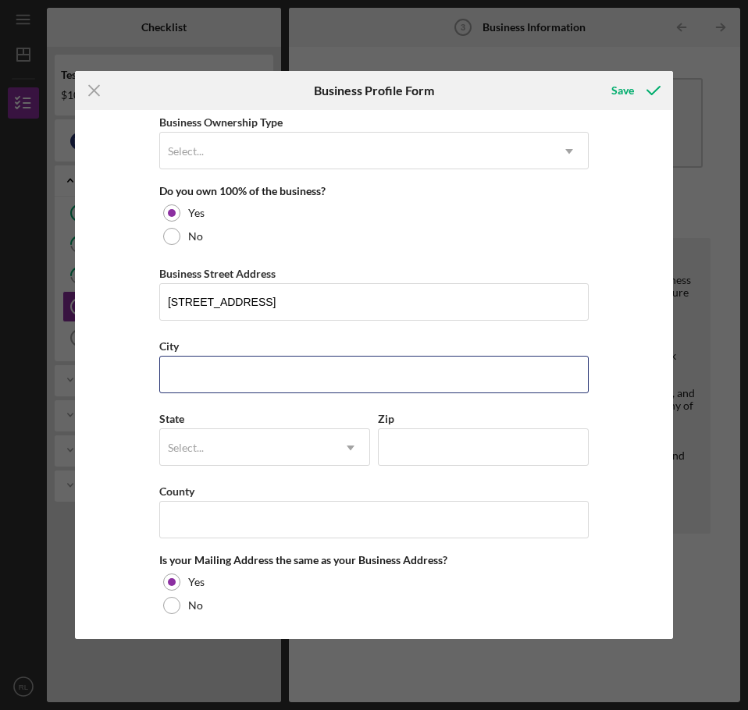
type input "St. [PERSON_NAME]"
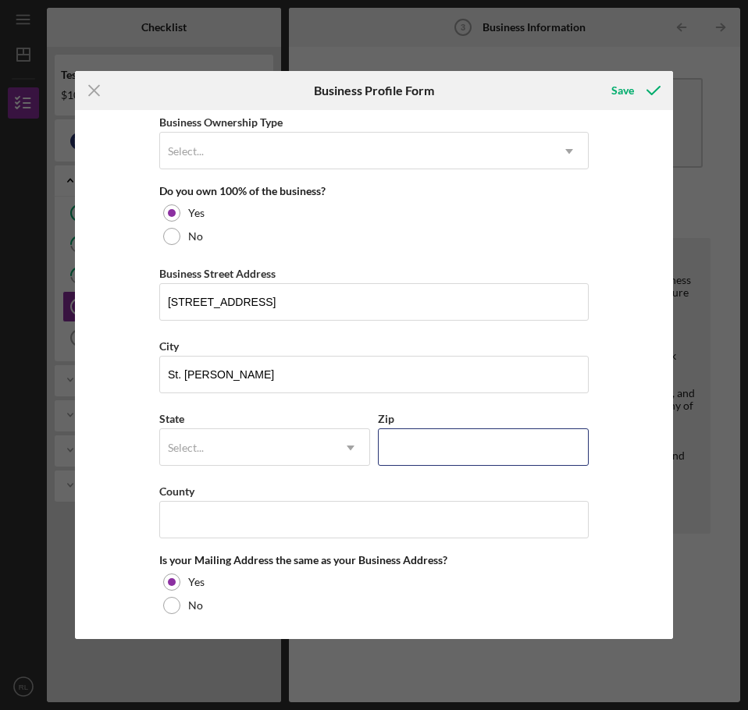
type input "55102"
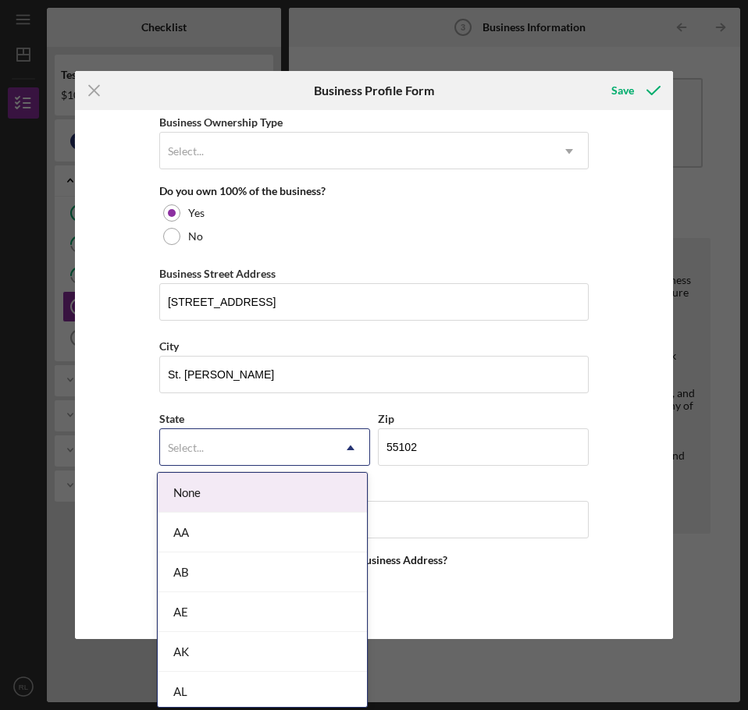
click at [216, 446] on div "Select..." at bounding box center [246, 448] width 172 height 36
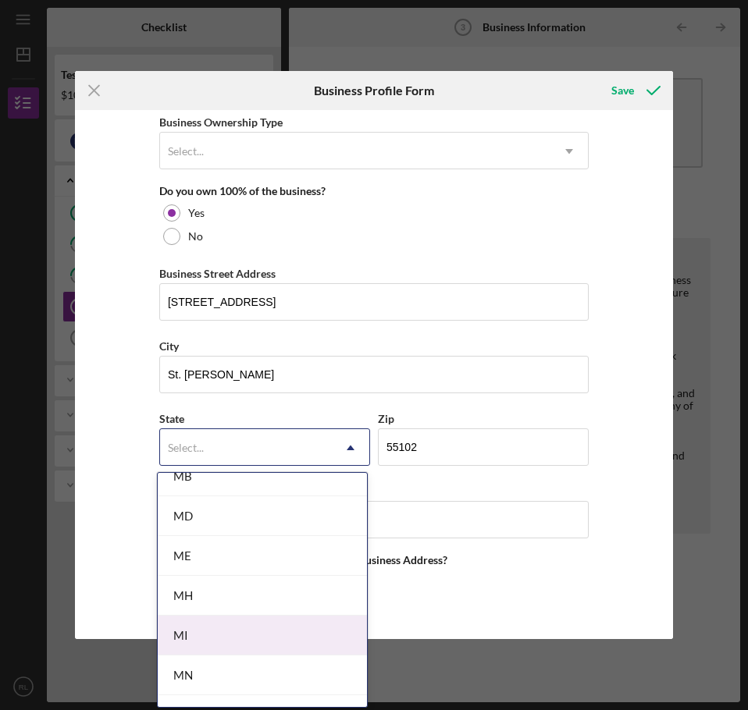
scroll to position [1249, 0]
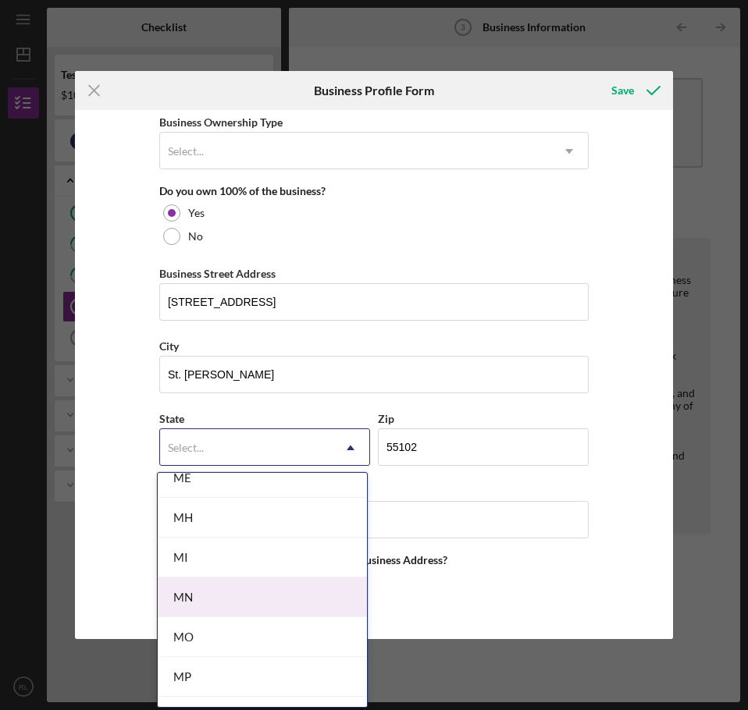
click at [226, 596] on div "MN" at bounding box center [262, 598] width 209 height 40
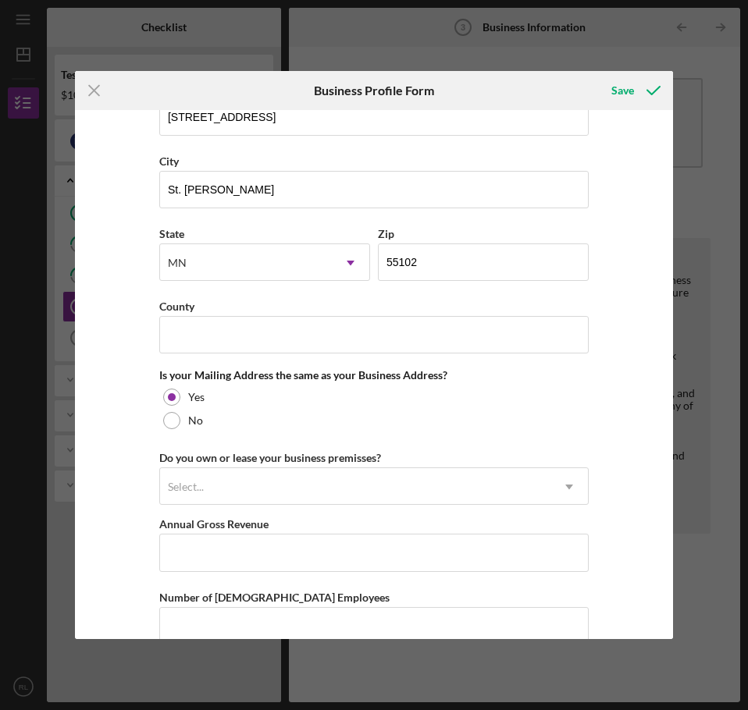
scroll to position [1015, 0]
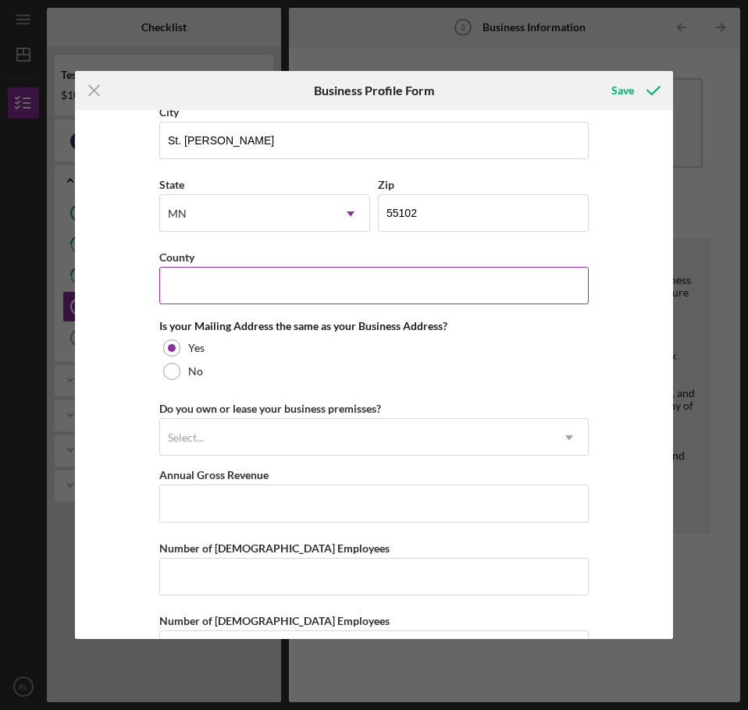
click at [212, 286] on input "County" at bounding box center [373, 285] width 429 height 37
type input "[PERSON_NAME]"
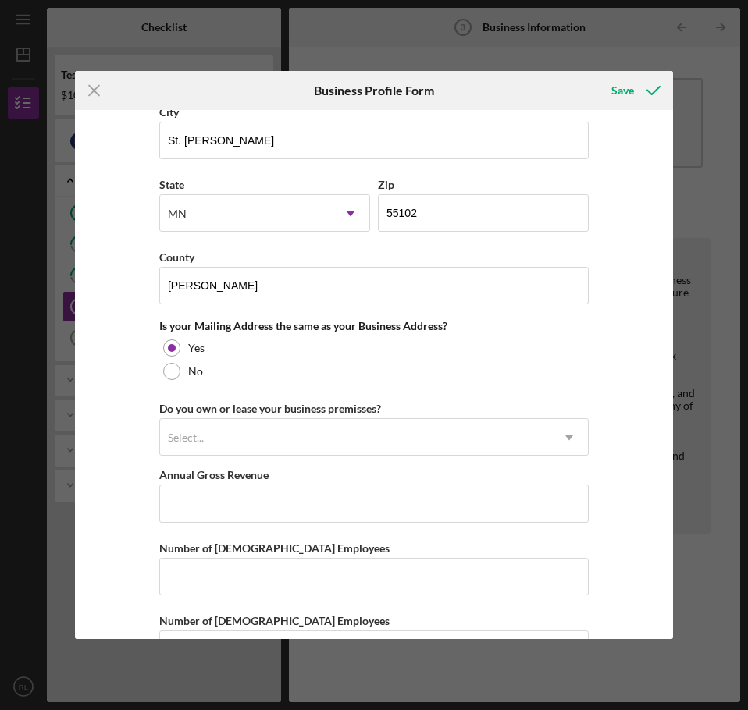
click at [123, 397] on div "Business Name [PERSON_NAME] Testing DBA [PERSON_NAME] Testing Business Start Da…" at bounding box center [374, 374] width 598 height 529
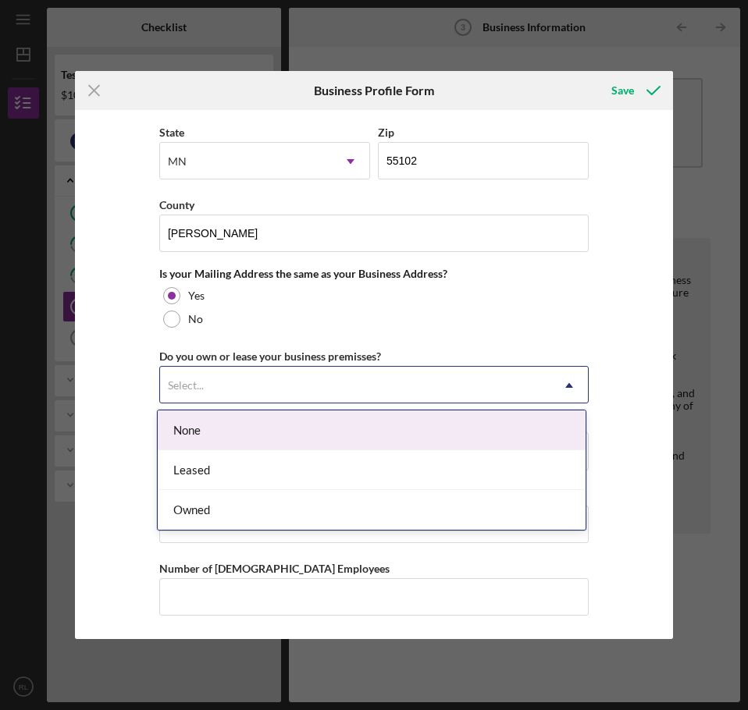
click at [291, 372] on div "Select..." at bounding box center [355, 386] width 390 height 36
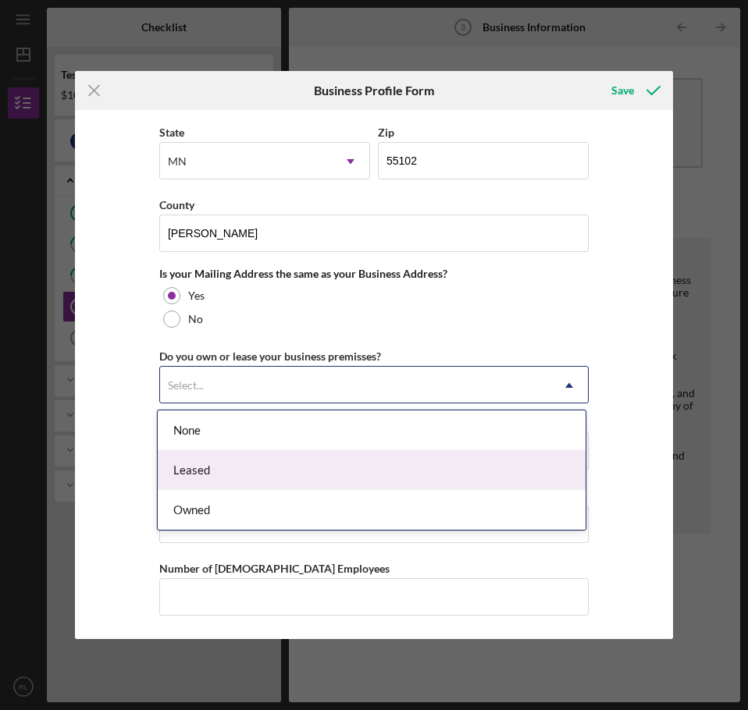
click at [226, 478] on div "Leased" at bounding box center [372, 470] width 428 height 40
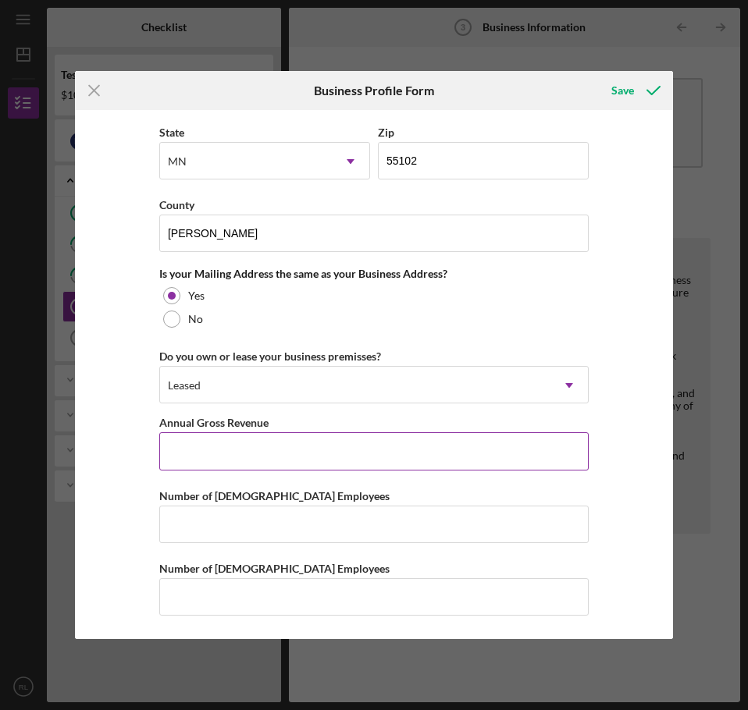
click at [198, 457] on input "Annual Gross Revenue" at bounding box center [373, 451] width 429 height 37
type input "$50,500"
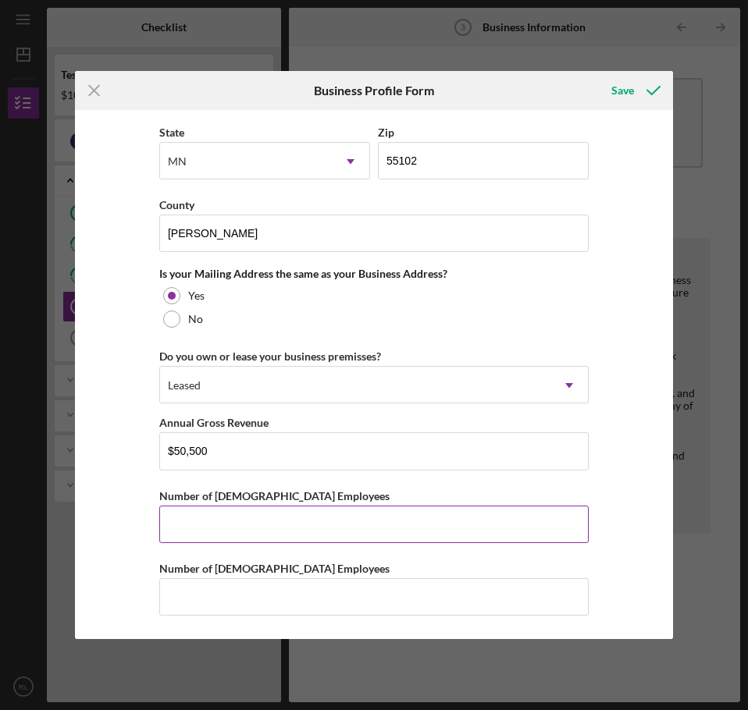
click at [248, 527] on input "Number of [DEMOGRAPHIC_DATA] Employees" at bounding box center [373, 524] width 429 height 37
type input "1"
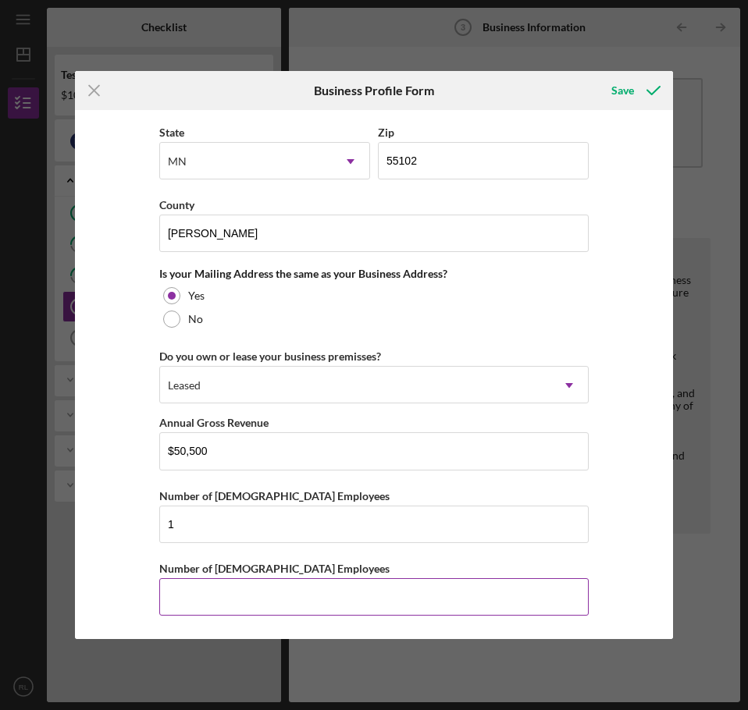
click at [230, 598] on input "Number of [DEMOGRAPHIC_DATA] Employees" at bounding box center [373, 596] width 429 height 37
type input "2"
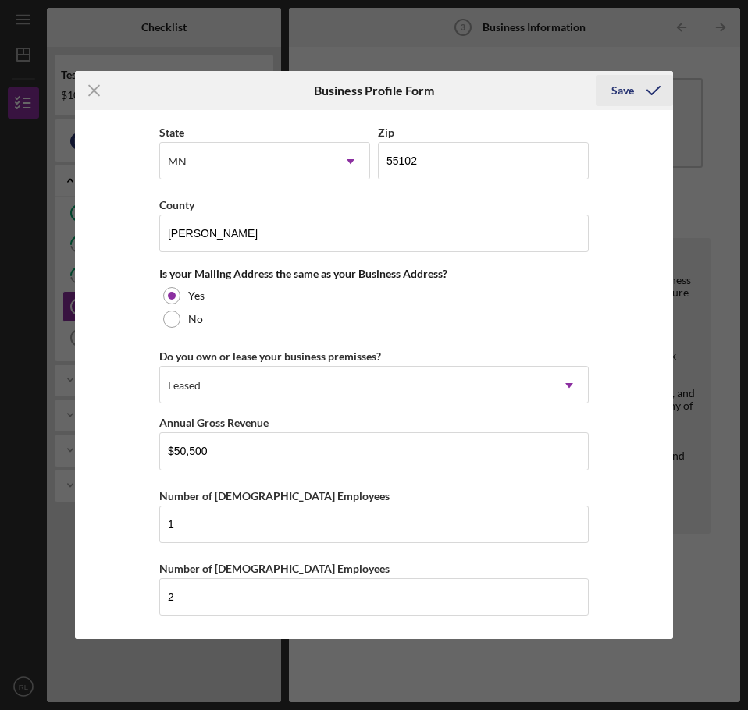
click at [623, 94] on div "Save" at bounding box center [622, 90] width 23 height 31
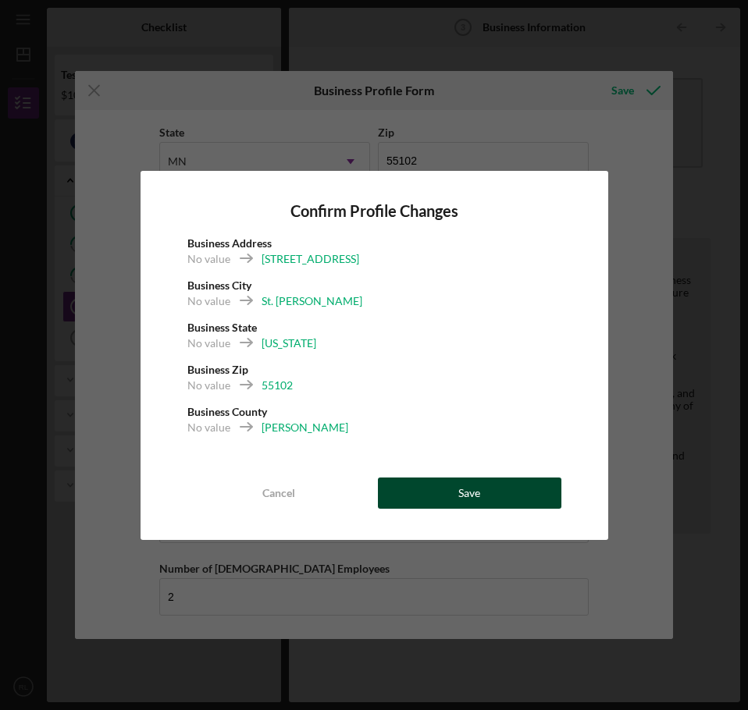
click at [468, 497] on div "Save" at bounding box center [469, 493] width 22 height 31
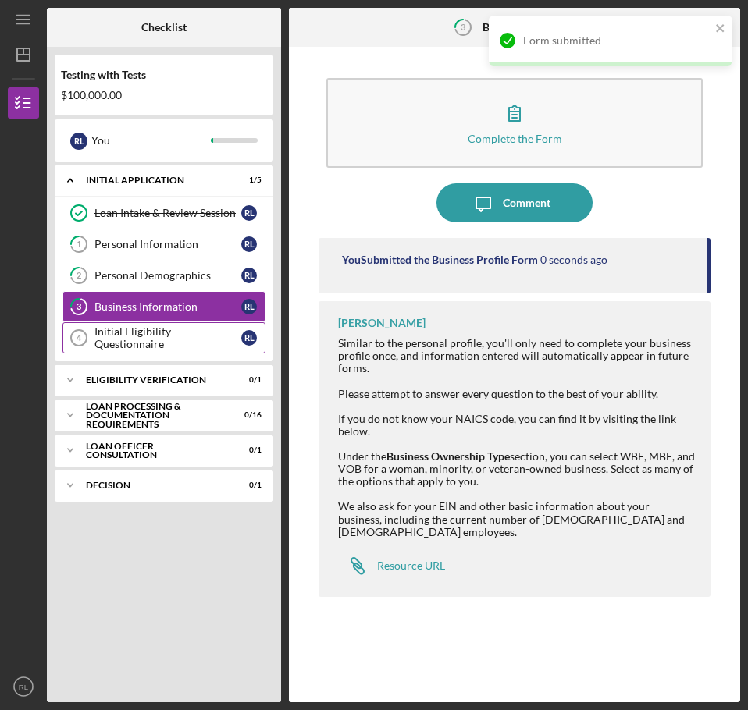
click at [144, 344] on div "Initial Eligibility Questionnaire" at bounding box center [167, 338] width 147 height 25
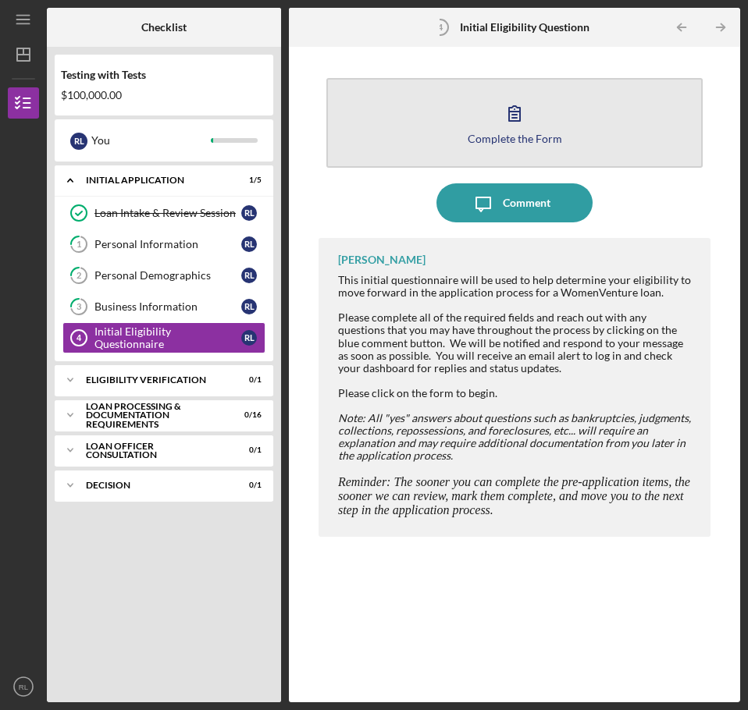
click at [482, 119] on button "Complete the Form Form" at bounding box center [514, 123] width 376 height 90
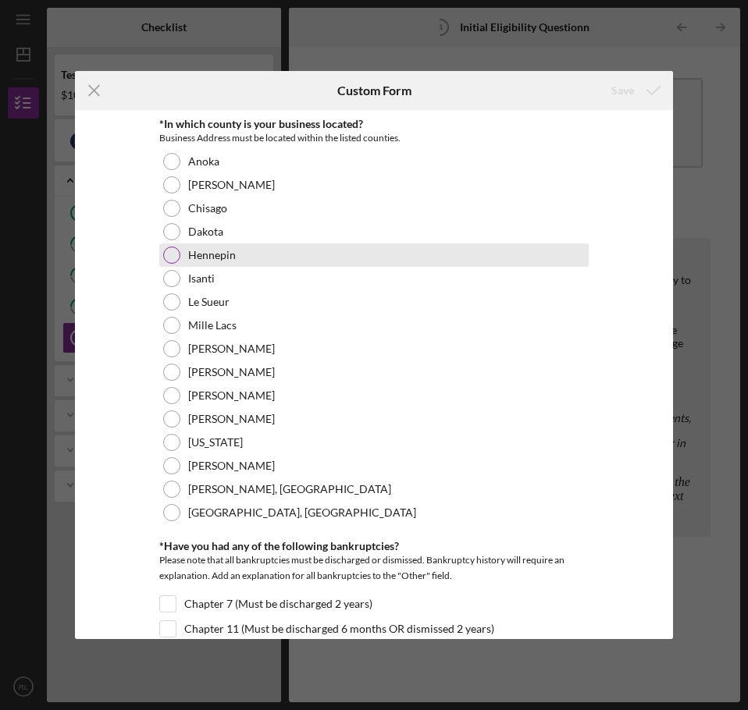
click at [214, 252] on label "Hennepin" at bounding box center [212, 255] width 48 height 12
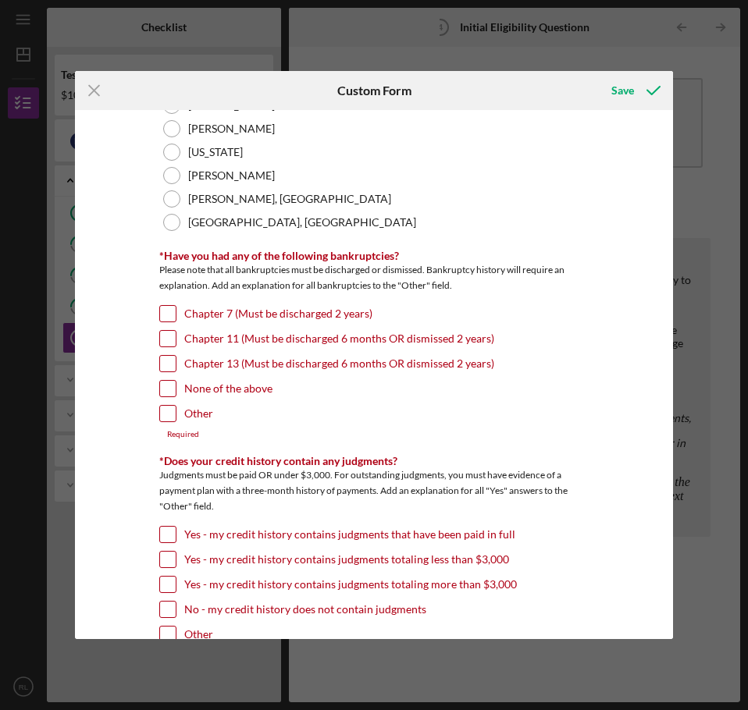
scroll to position [312, 0]
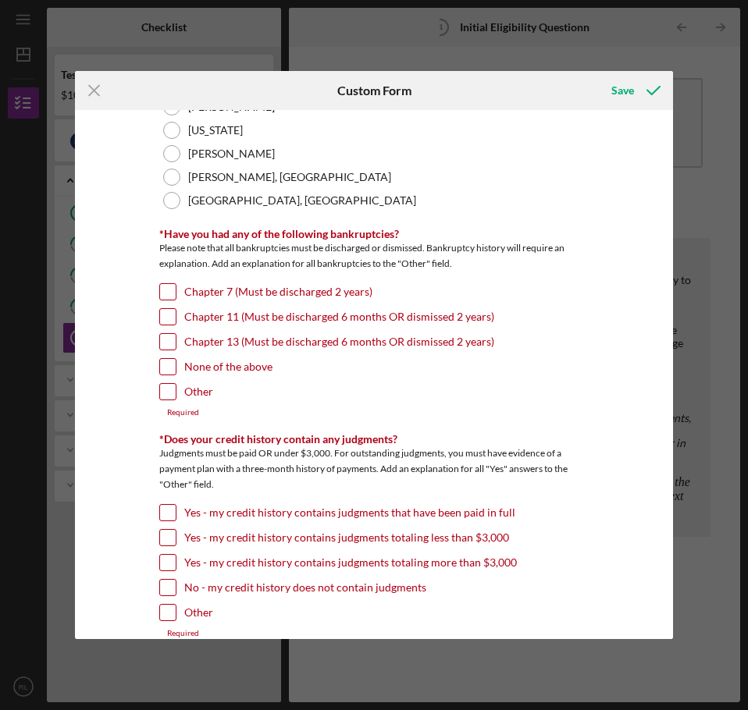
click at [170, 365] on input "None of the above" at bounding box center [168, 367] width 16 height 16
checkbox input "true"
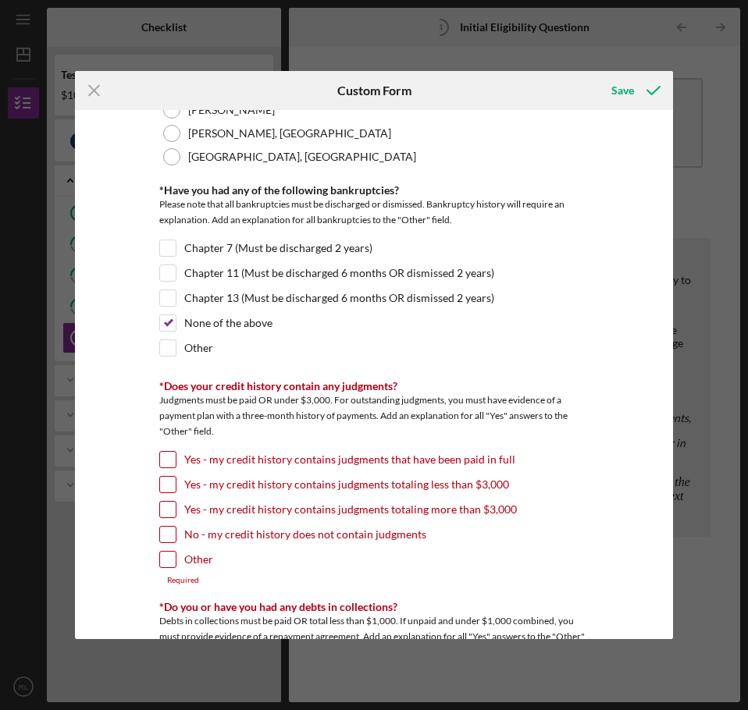
scroll to position [468, 0]
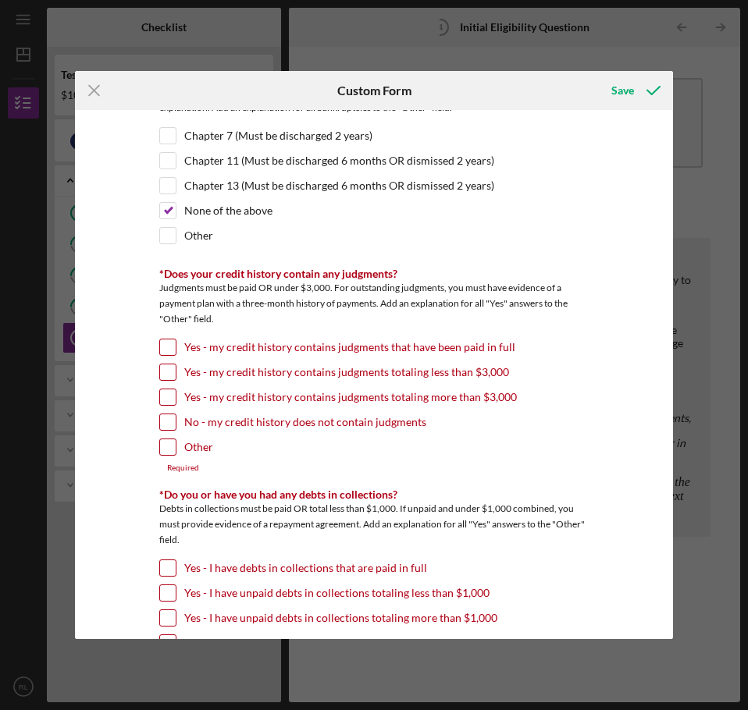
click at [163, 418] on input "No - my credit history does not contain judgments" at bounding box center [168, 423] width 16 height 16
checkbox input "true"
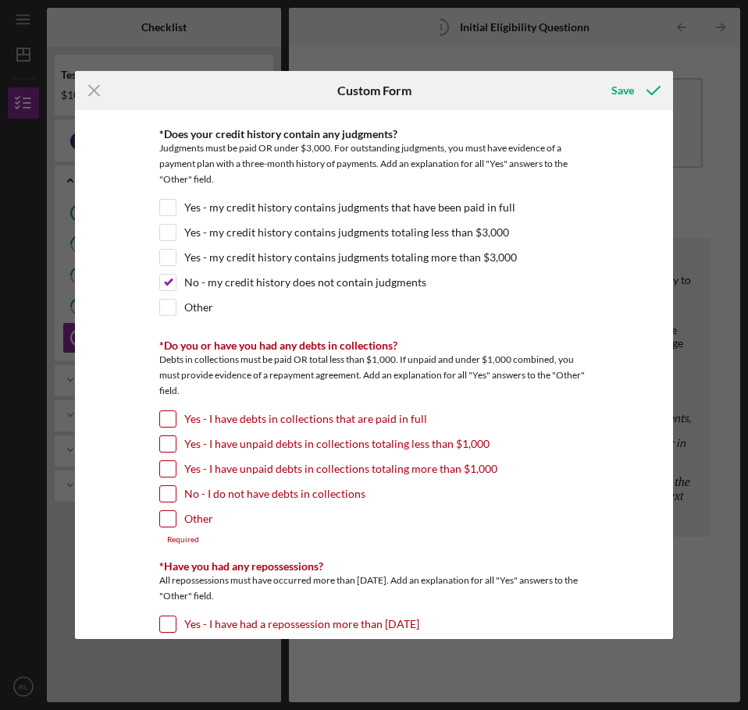
scroll to position [625, 0]
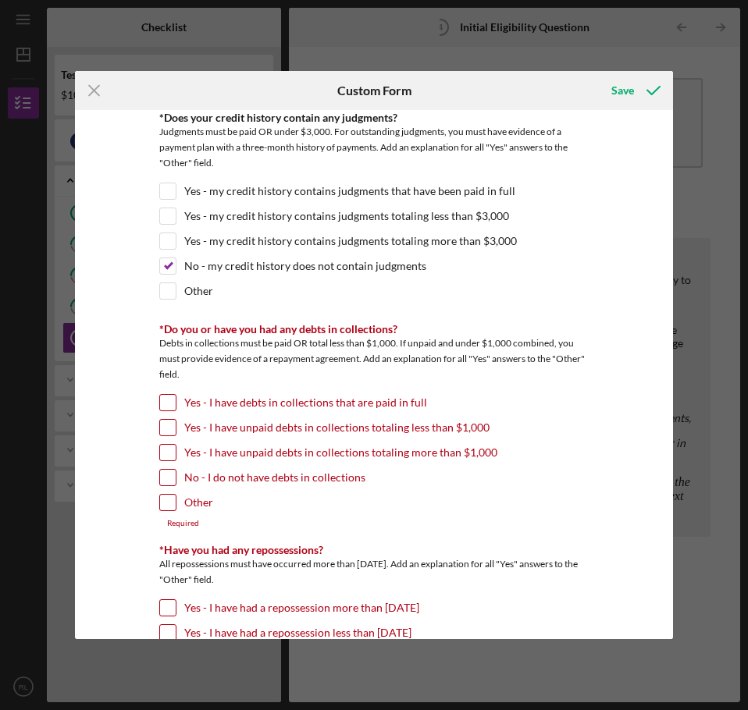
click at [166, 477] on input "No - I do not have debts in collections" at bounding box center [168, 478] width 16 height 16
checkbox input "true"
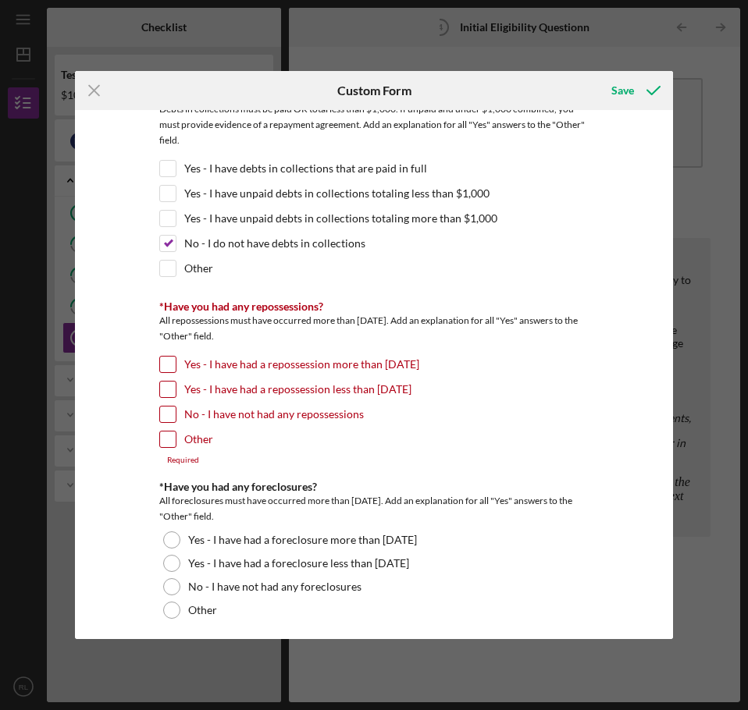
click at [163, 412] on input "No - I have not had any repossessions" at bounding box center [168, 415] width 16 height 16
checkbox input "true"
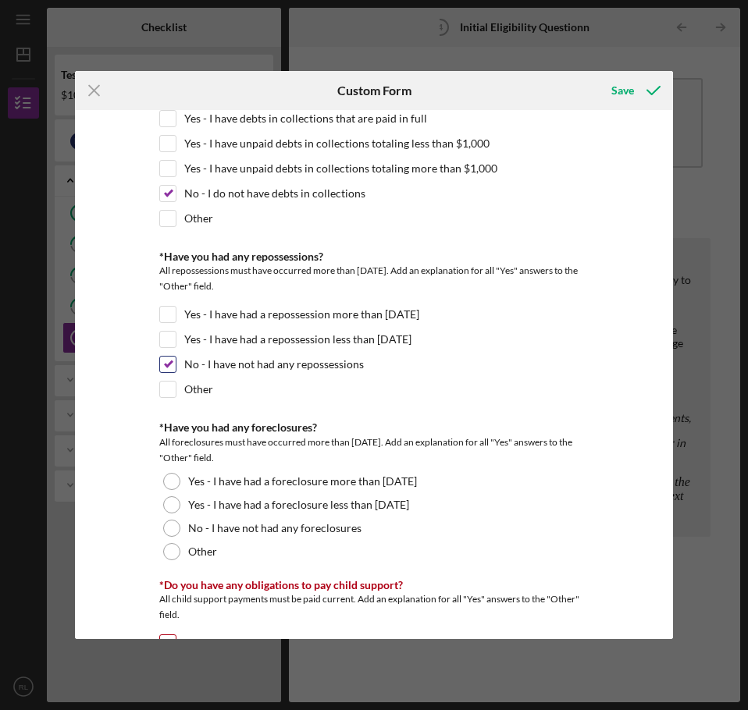
scroll to position [1093, 0]
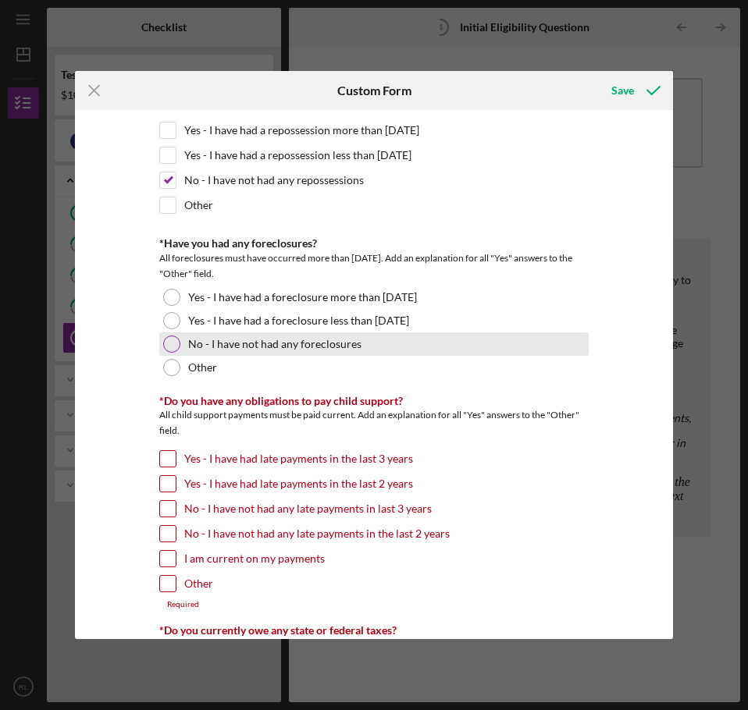
click at [173, 344] on div at bounding box center [171, 344] width 17 height 17
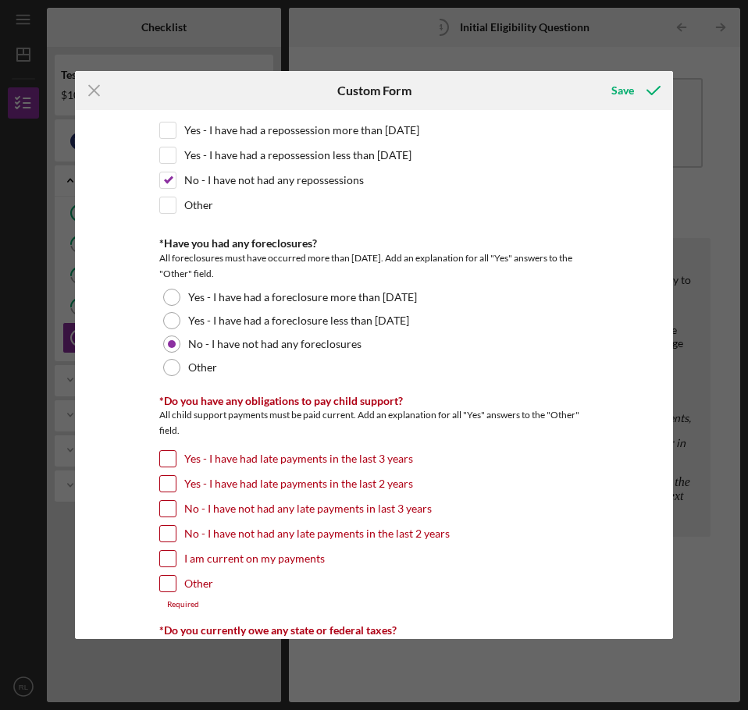
scroll to position [1249, 0]
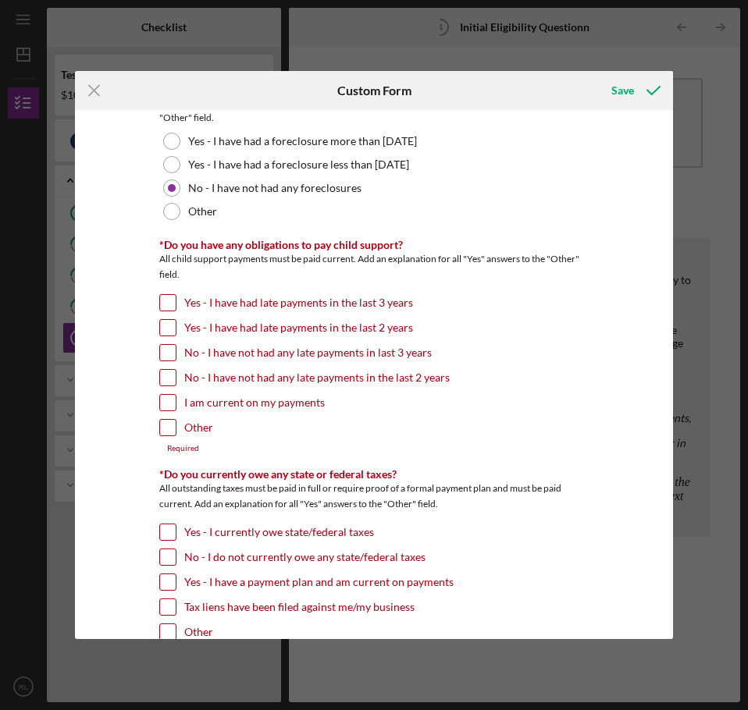
click at [167, 429] on input "Other" at bounding box center [168, 428] width 16 height 16
checkbox input "true"
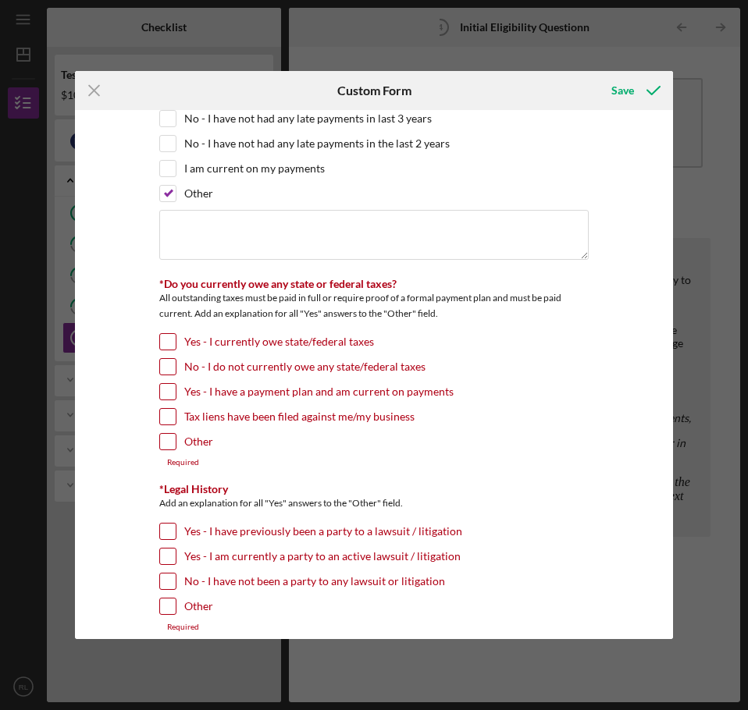
scroll to position [1561, 0]
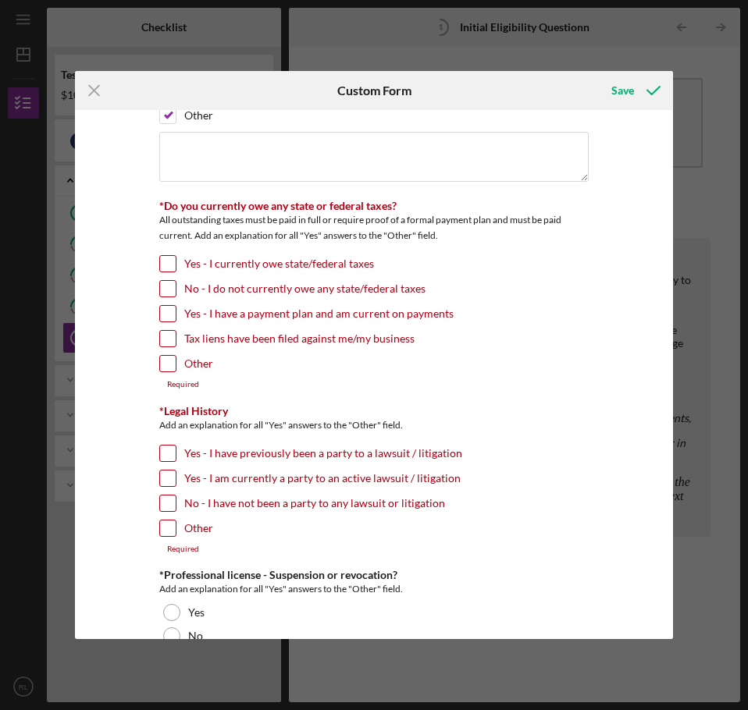
click at [164, 288] on input "No - I do not currently owe any state/federal taxes" at bounding box center [168, 289] width 16 height 16
checkbox input "true"
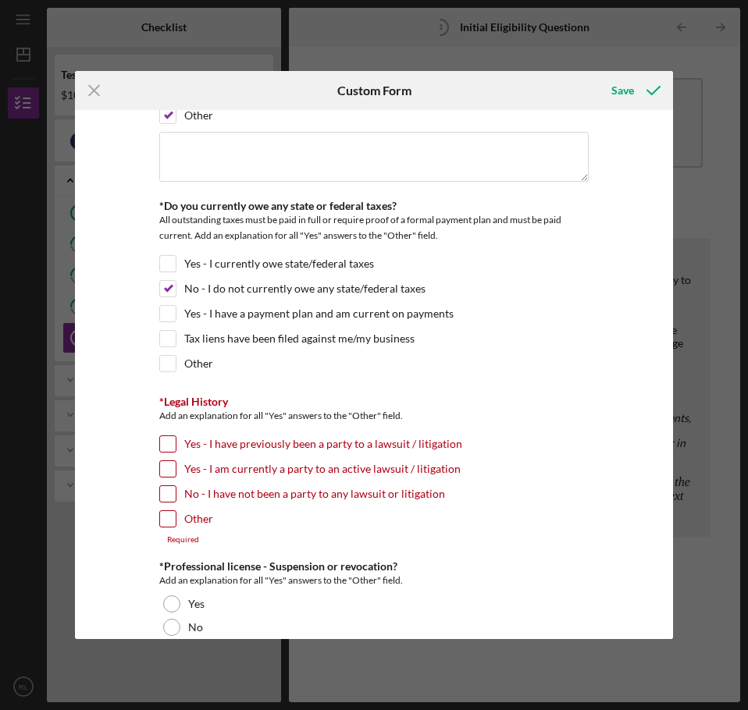
click at [165, 497] on input "No - I have not been a party to any lawsuit or litigation" at bounding box center [168, 494] width 16 height 16
checkbox input "true"
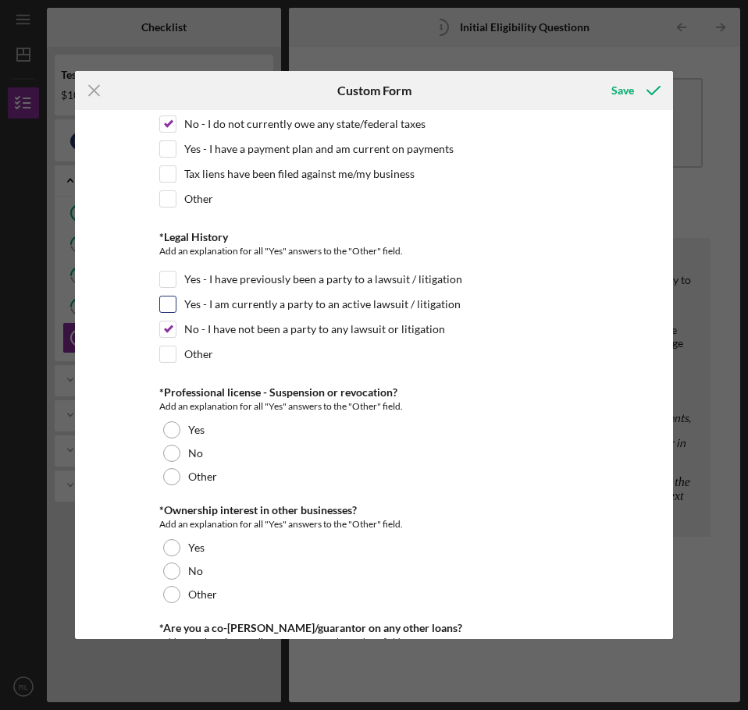
scroll to position [1796, 0]
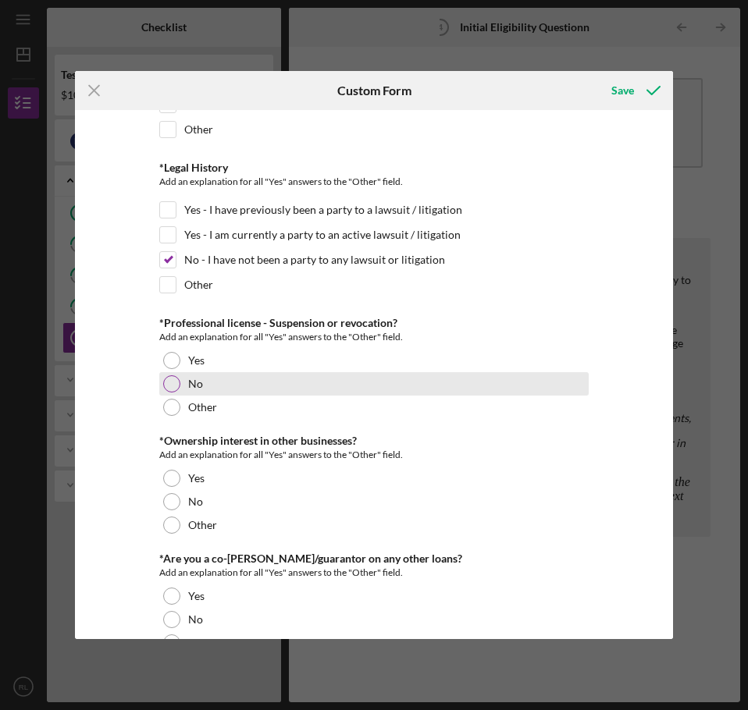
click at [174, 386] on div at bounding box center [171, 384] width 17 height 17
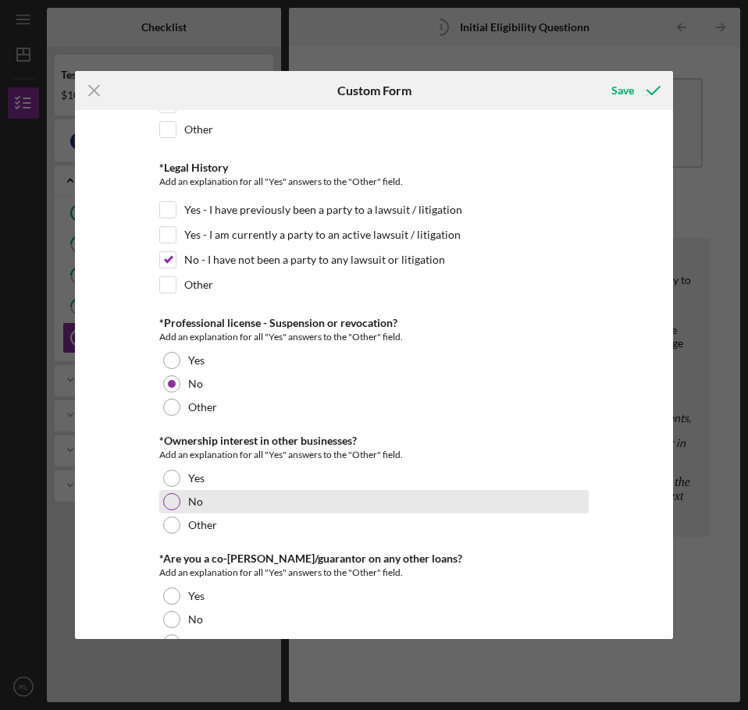
click at [176, 505] on div at bounding box center [171, 501] width 17 height 17
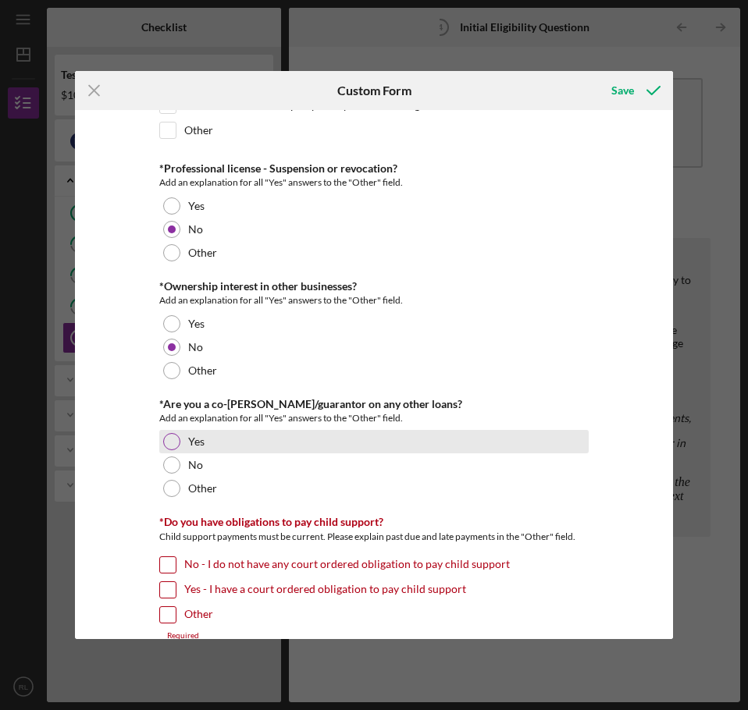
scroll to position [1952, 0]
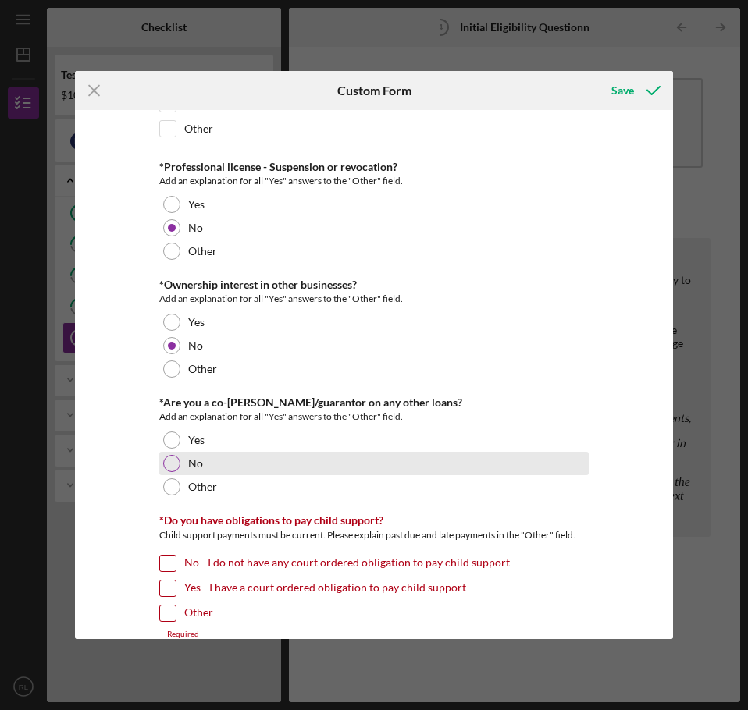
click at [176, 460] on div at bounding box center [171, 463] width 17 height 17
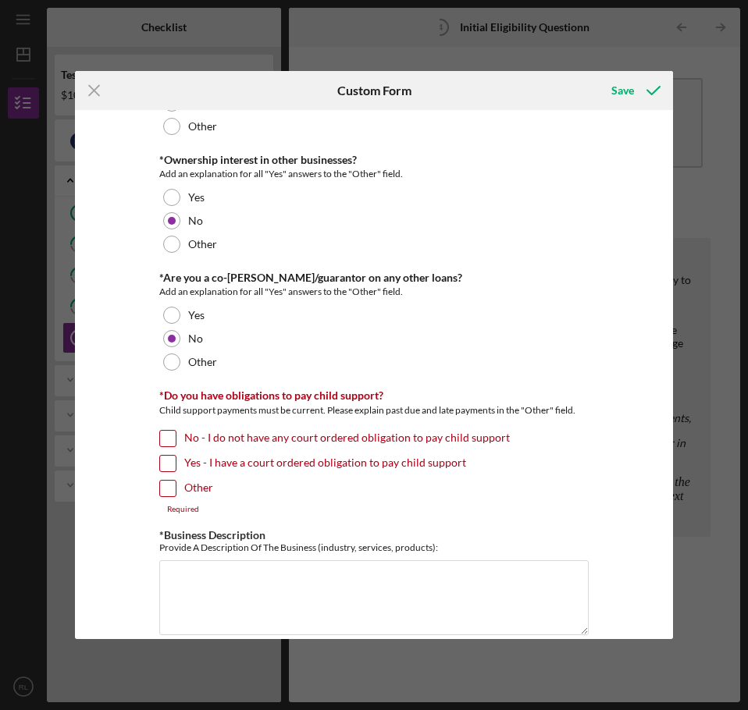
scroll to position [2108, 0]
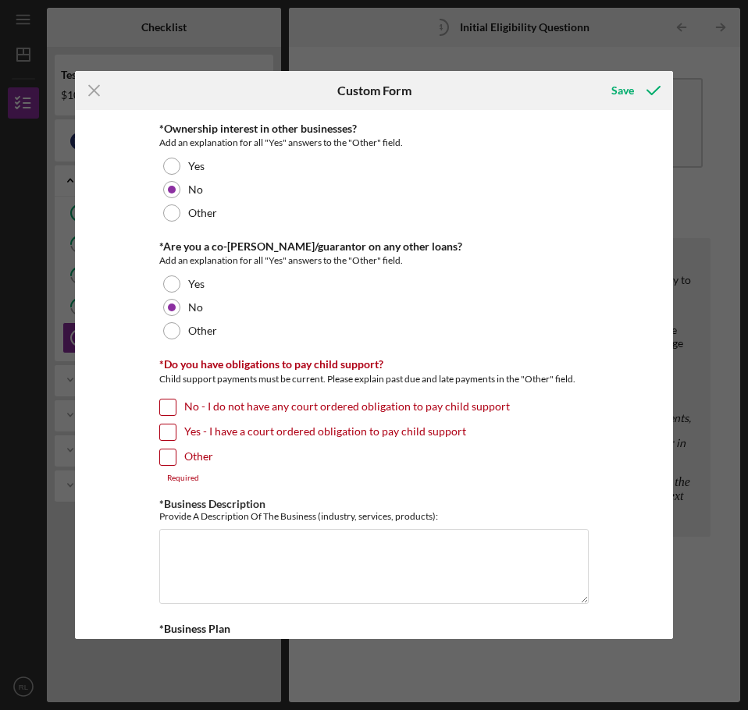
click at [161, 399] on div at bounding box center [167, 407] width 17 height 17
click at [160, 405] on input "No - I do not have any court ordered obligation to pay child support" at bounding box center [168, 408] width 16 height 16
checkbox input "true"
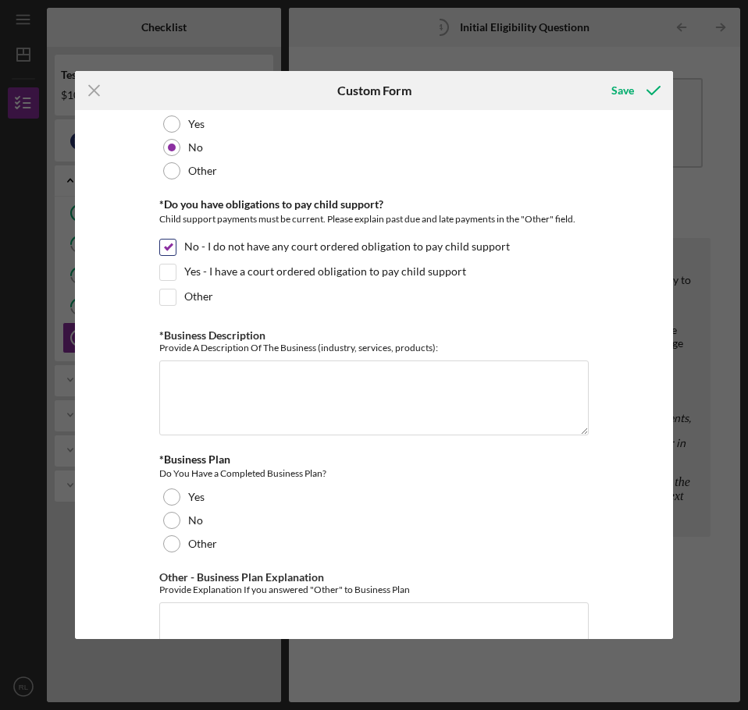
scroll to position [2420, 0]
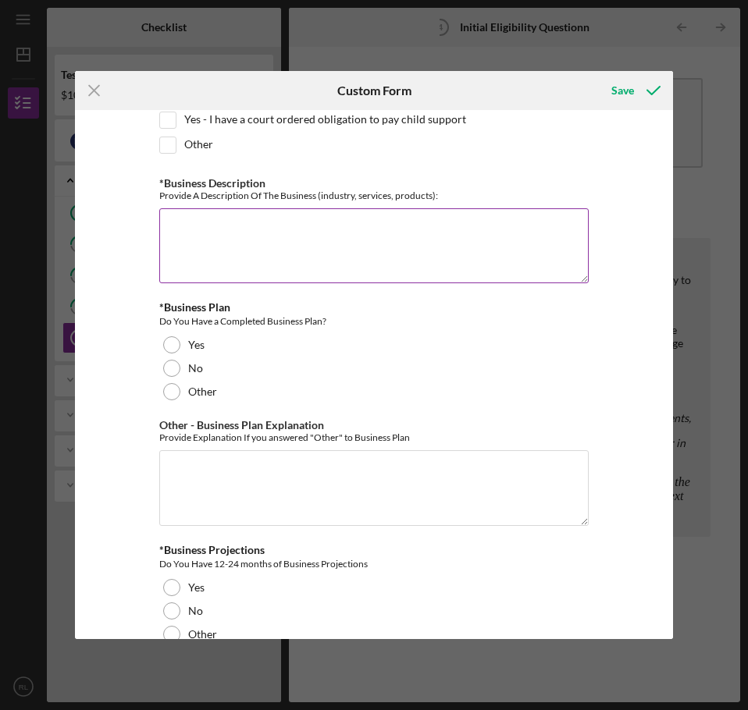
click at [282, 263] on textarea "*Business Description" at bounding box center [373, 245] width 429 height 75
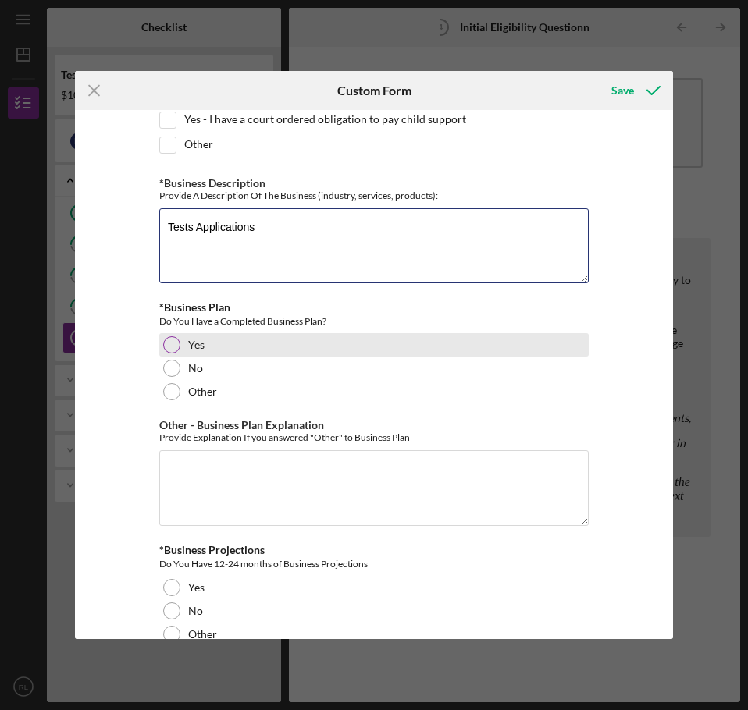
type textarea "Tests Applications"
click at [169, 344] on div at bounding box center [171, 344] width 17 height 17
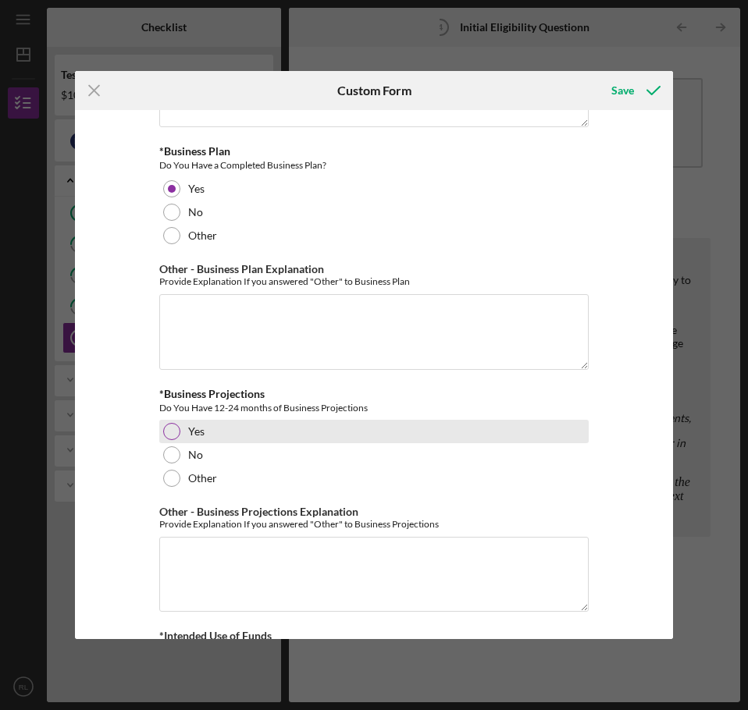
click at [170, 429] on div at bounding box center [171, 431] width 17 height 17
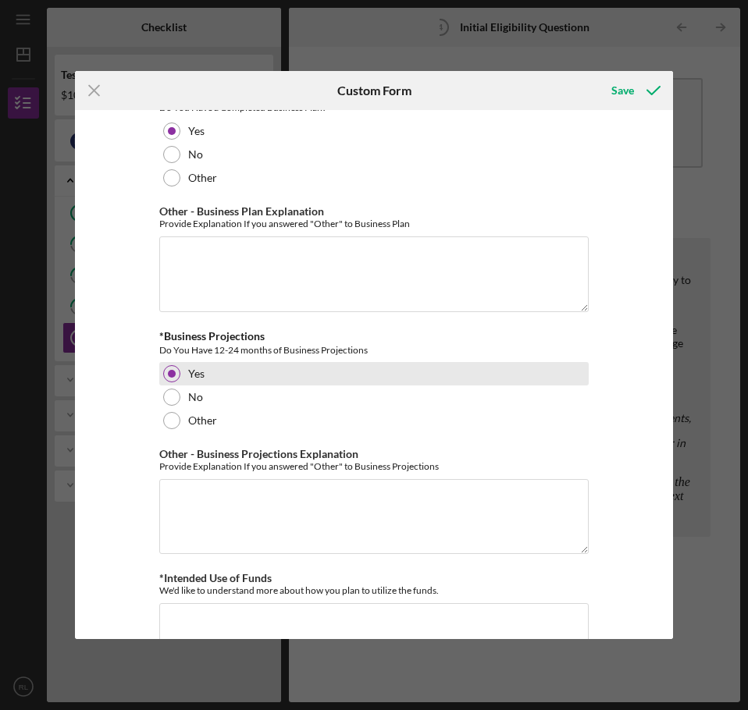
scroll to position [2700, 0]
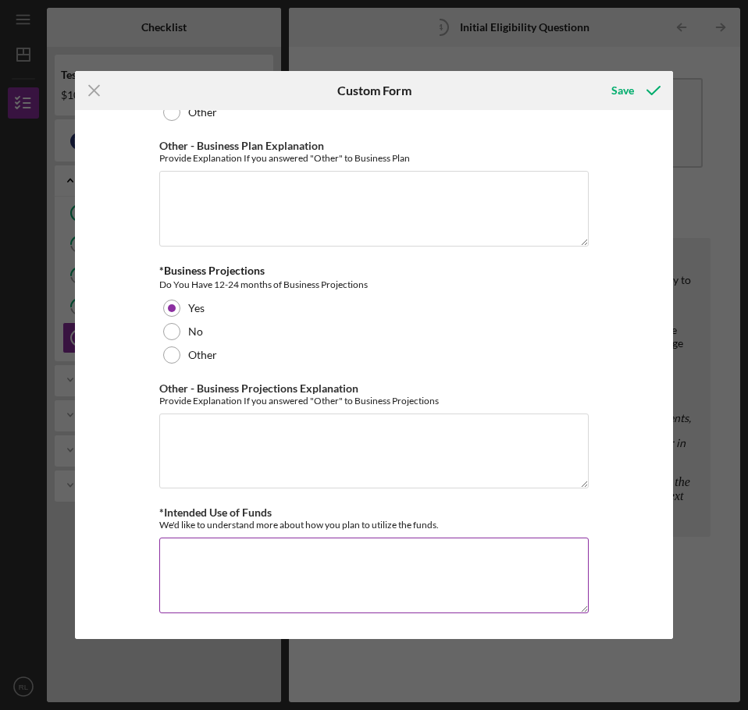
click at [219, 555] on textarea "*Intended Use of Funds" at bounding box center [373, 575] width 429 height 75
type textarea "ALL THE MONEY!"
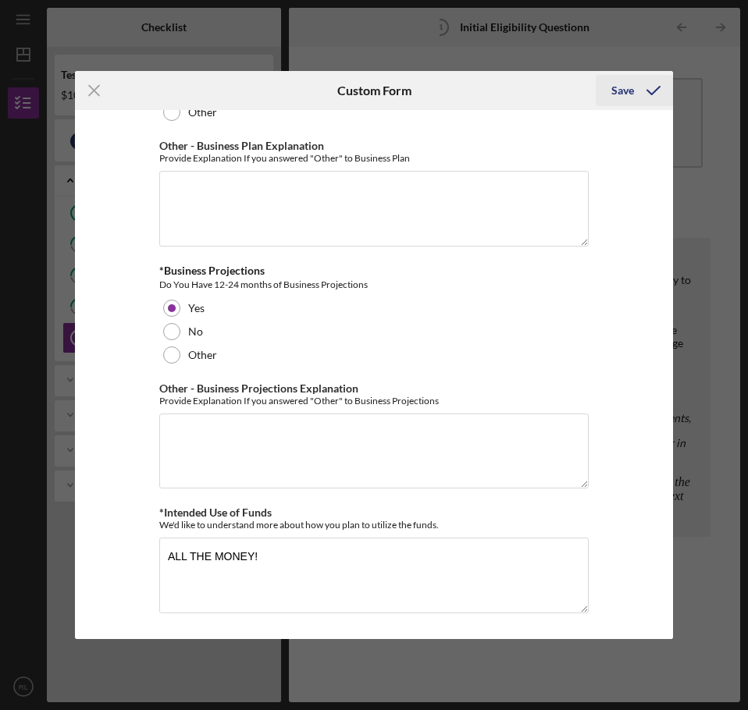
click at [615, 86] on div "Save" at bounding box center [622, 90] width 23 height 31
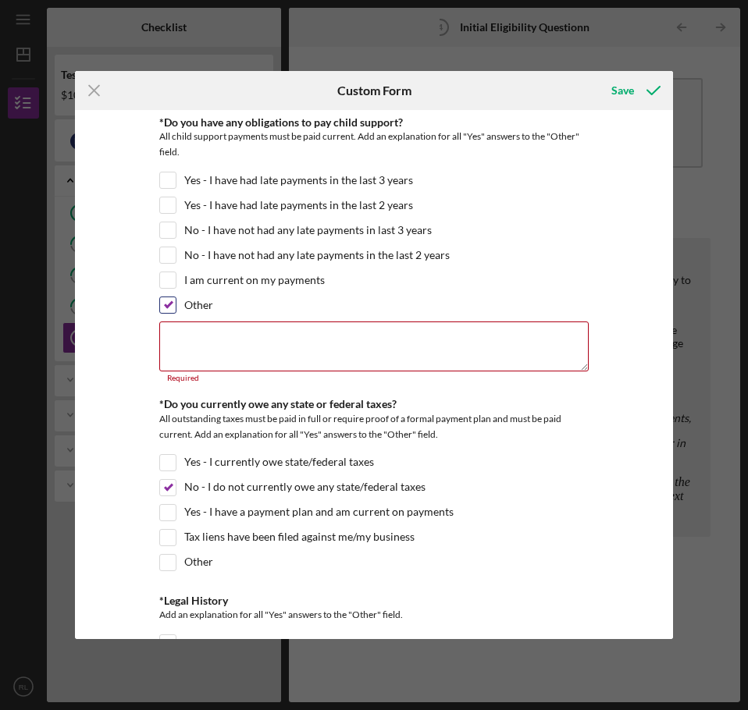
scroll to position [1349, 0]
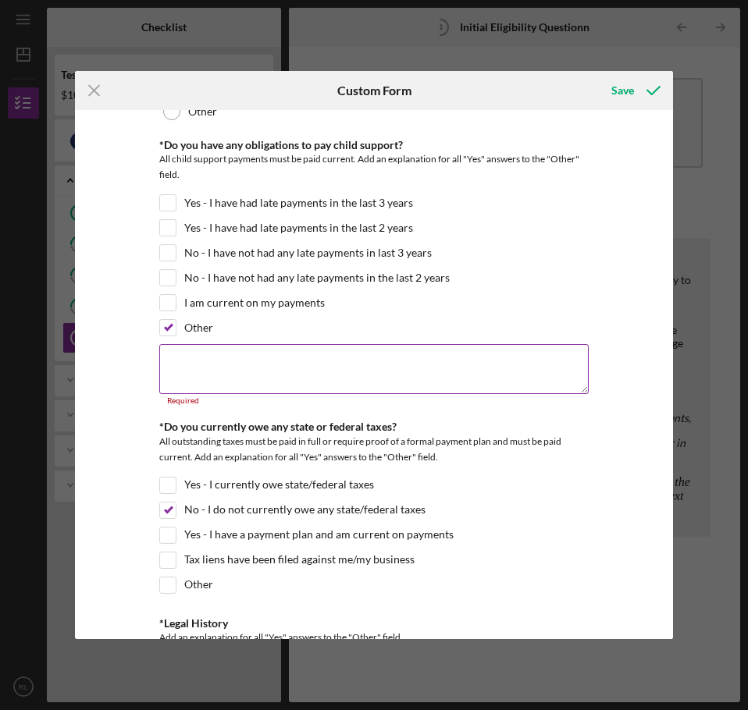
click at [254, 369] on textarea at bounding box center [373, 369] width 429 height 50
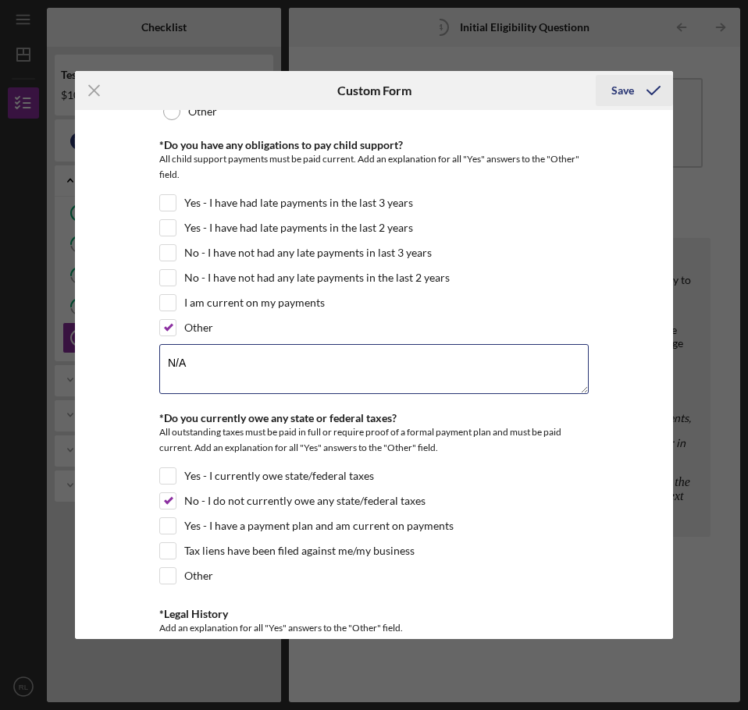
type textarea "N/A"
click at [627, 87] on div "Save" at bounding box center [622, 90] width 23 height 31
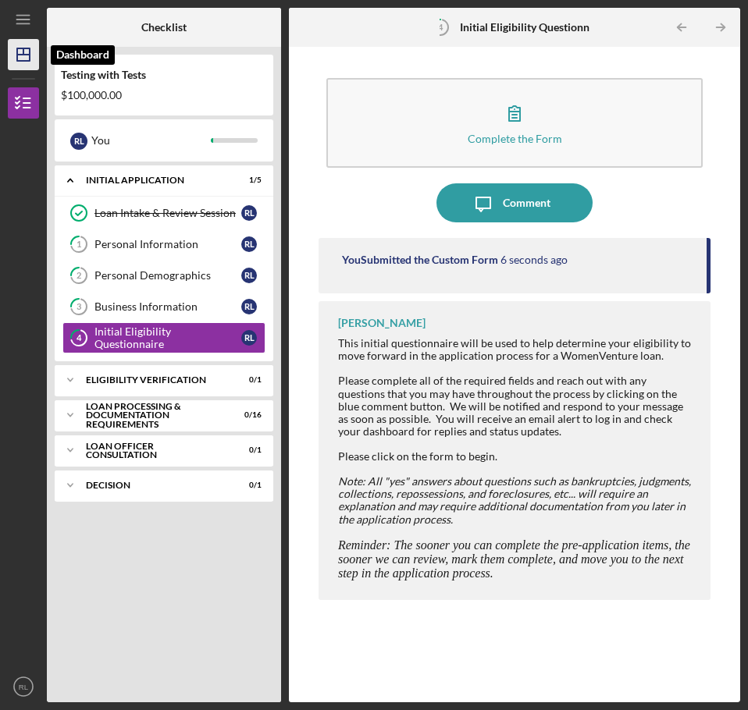
click at [29, 61] on polygon "button" at bounding box center [23, 54] width 12 height 12
